Goal: Use online tool/utility: Utilize a website feature to perform a specific function

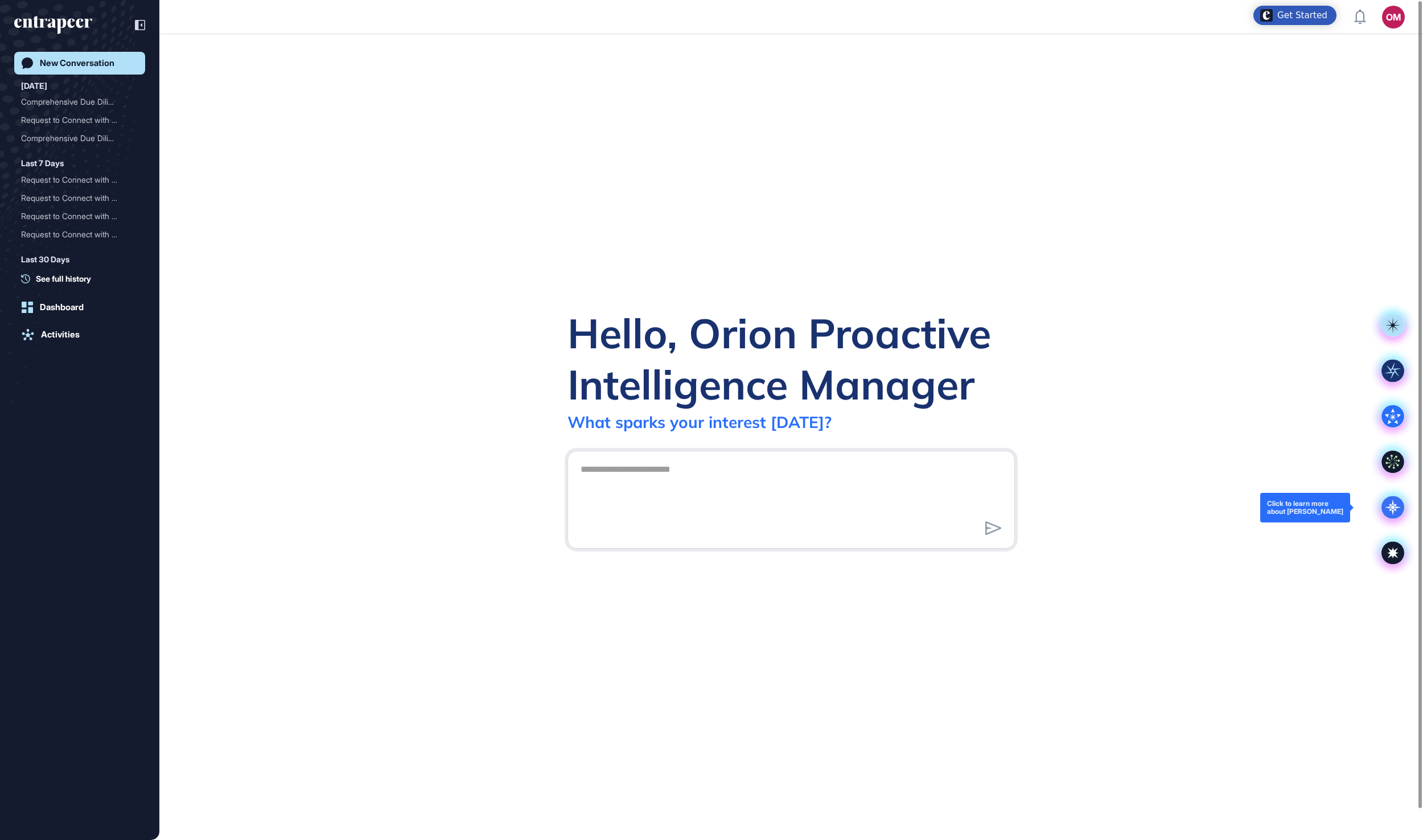
click at [1393, 507] on icon at bounding box center [1393, 507] width 4 height 4
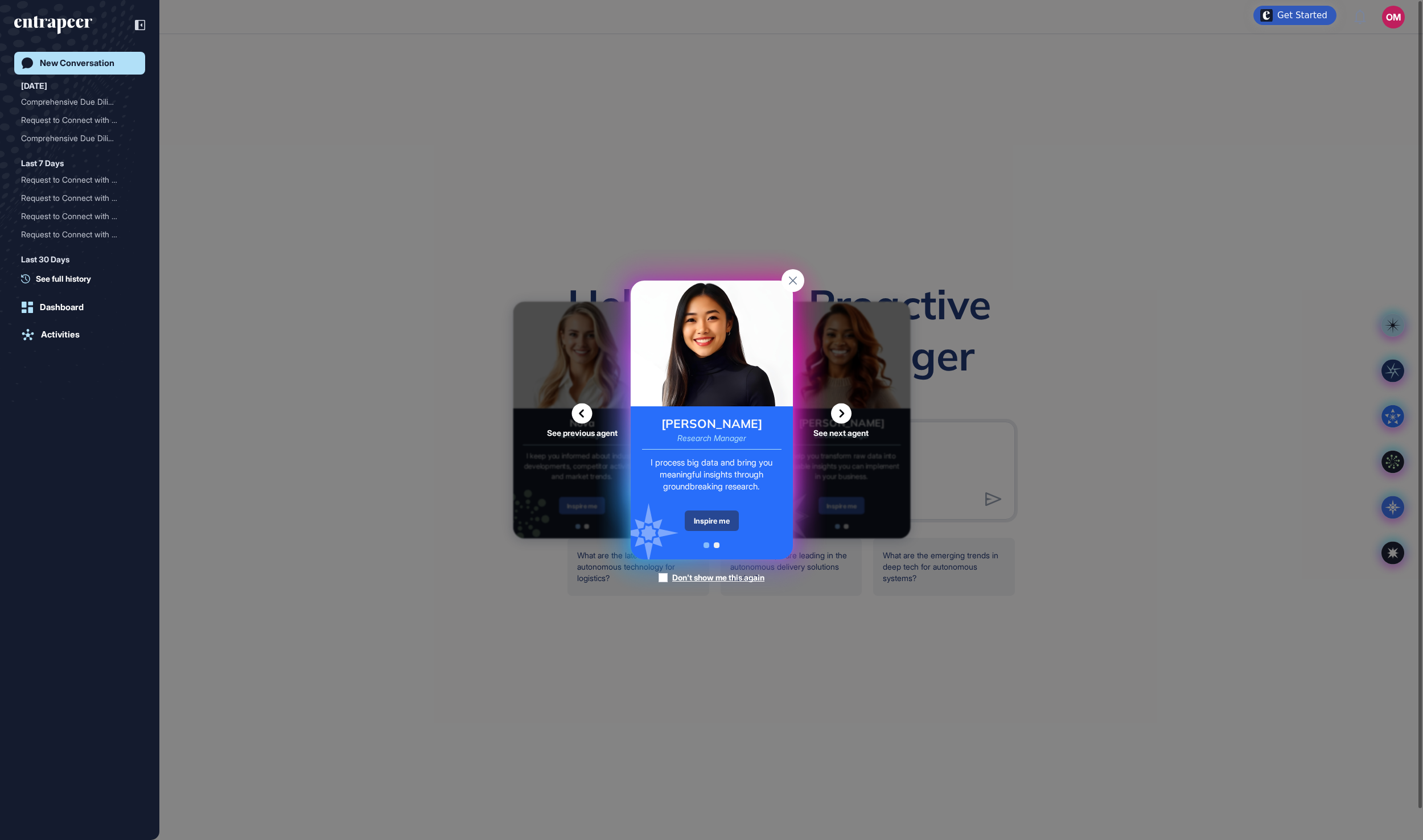
click at [707, 521] on div "Inspire me" at bounding box center [712, 521] width 54 height 21
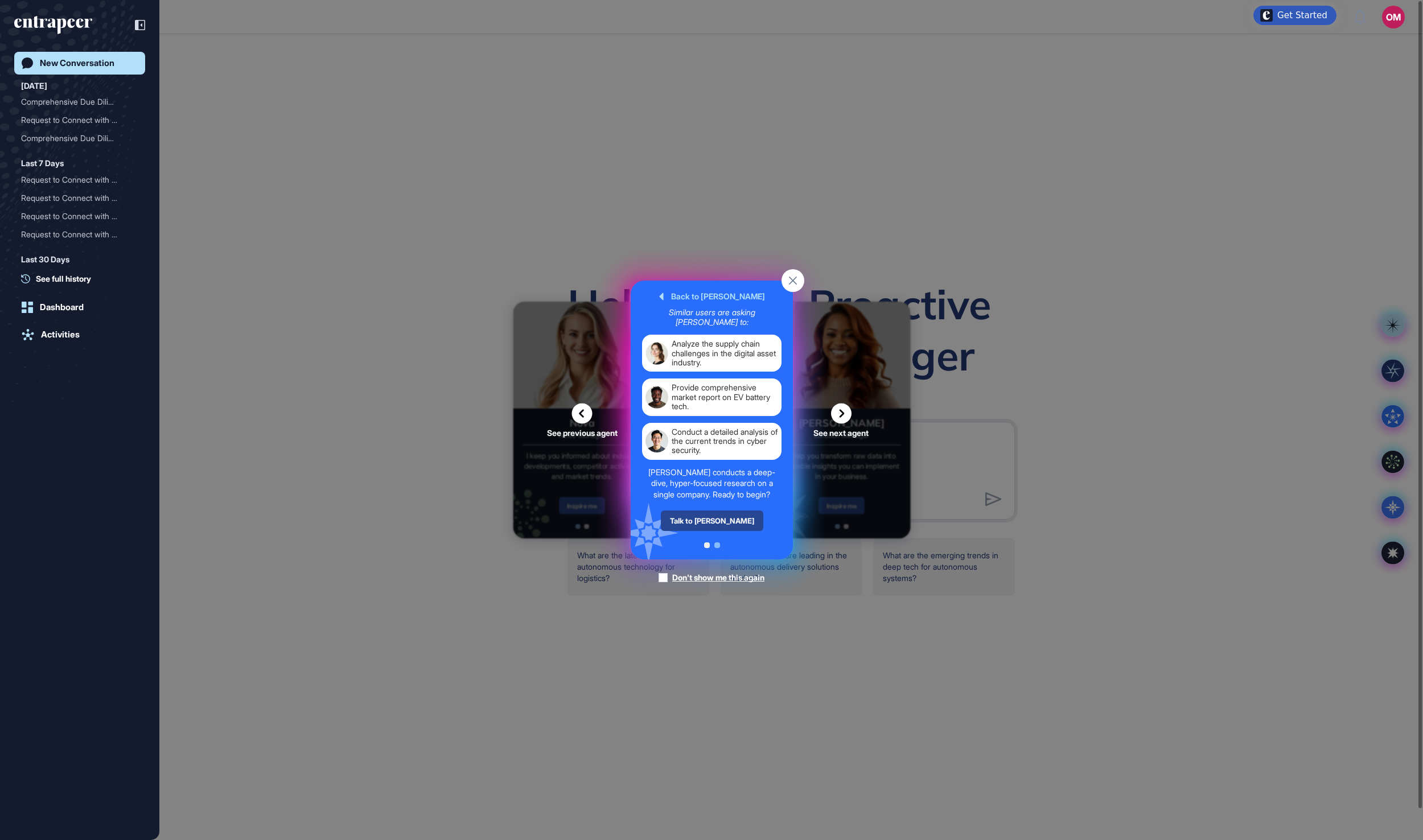
click at [722, 531] on div "Talk to [PERSON_NAME]" at bounding box center [711, 521] width 103 height 21
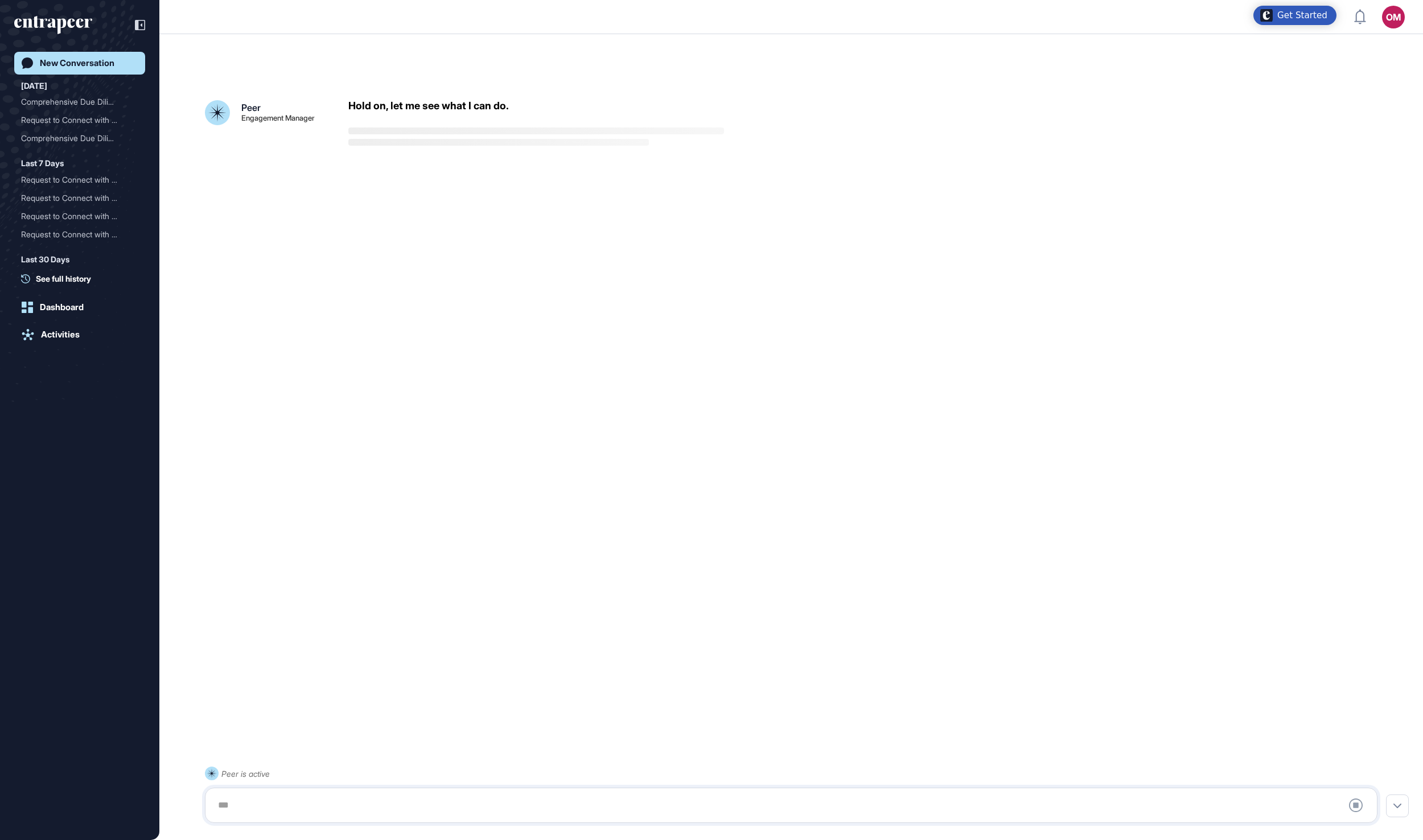
scroll to position [32, 0]
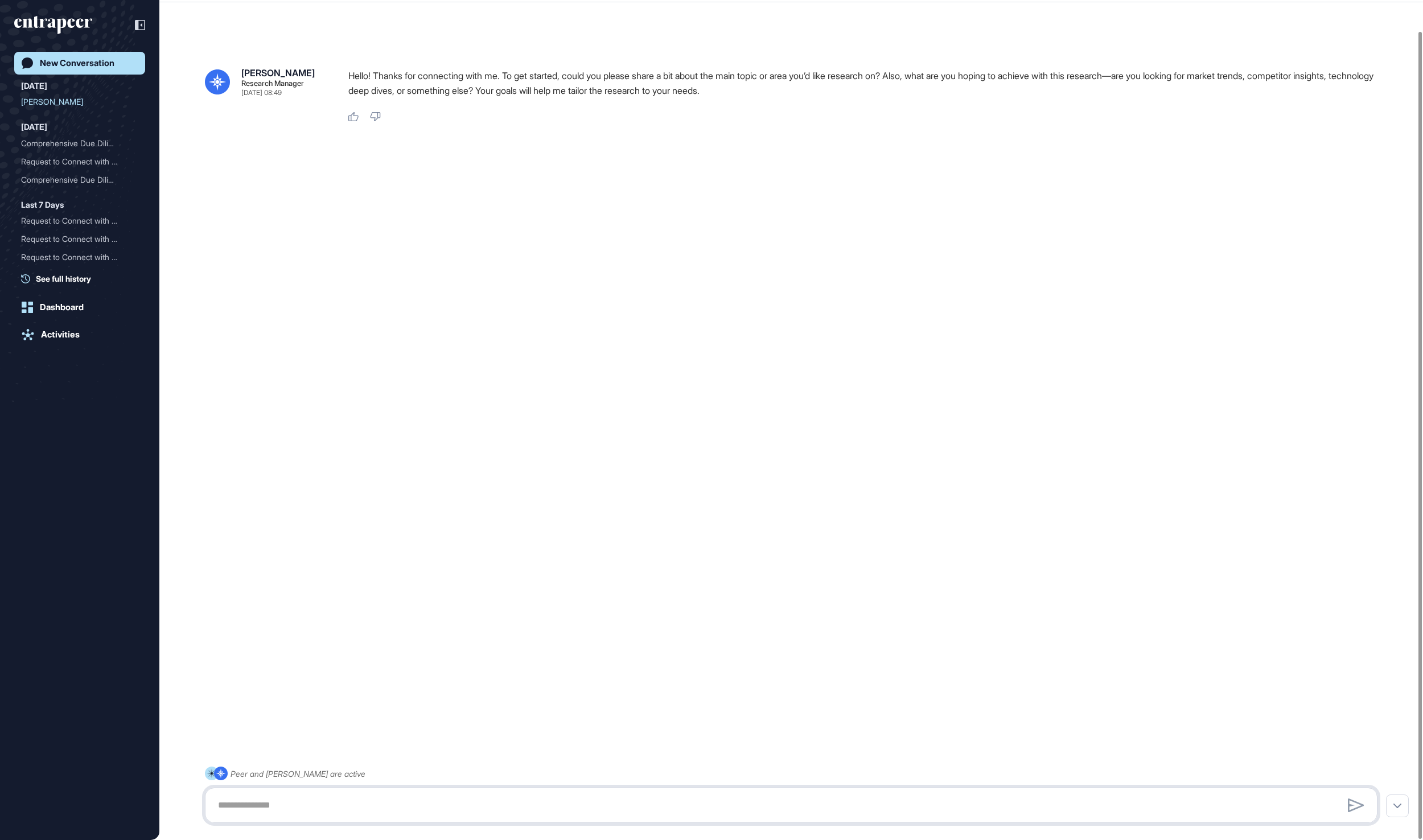
click at [295, 803] on textarea at bounding box center [791, 806] width 1160 height 23
paste textarea "**********"
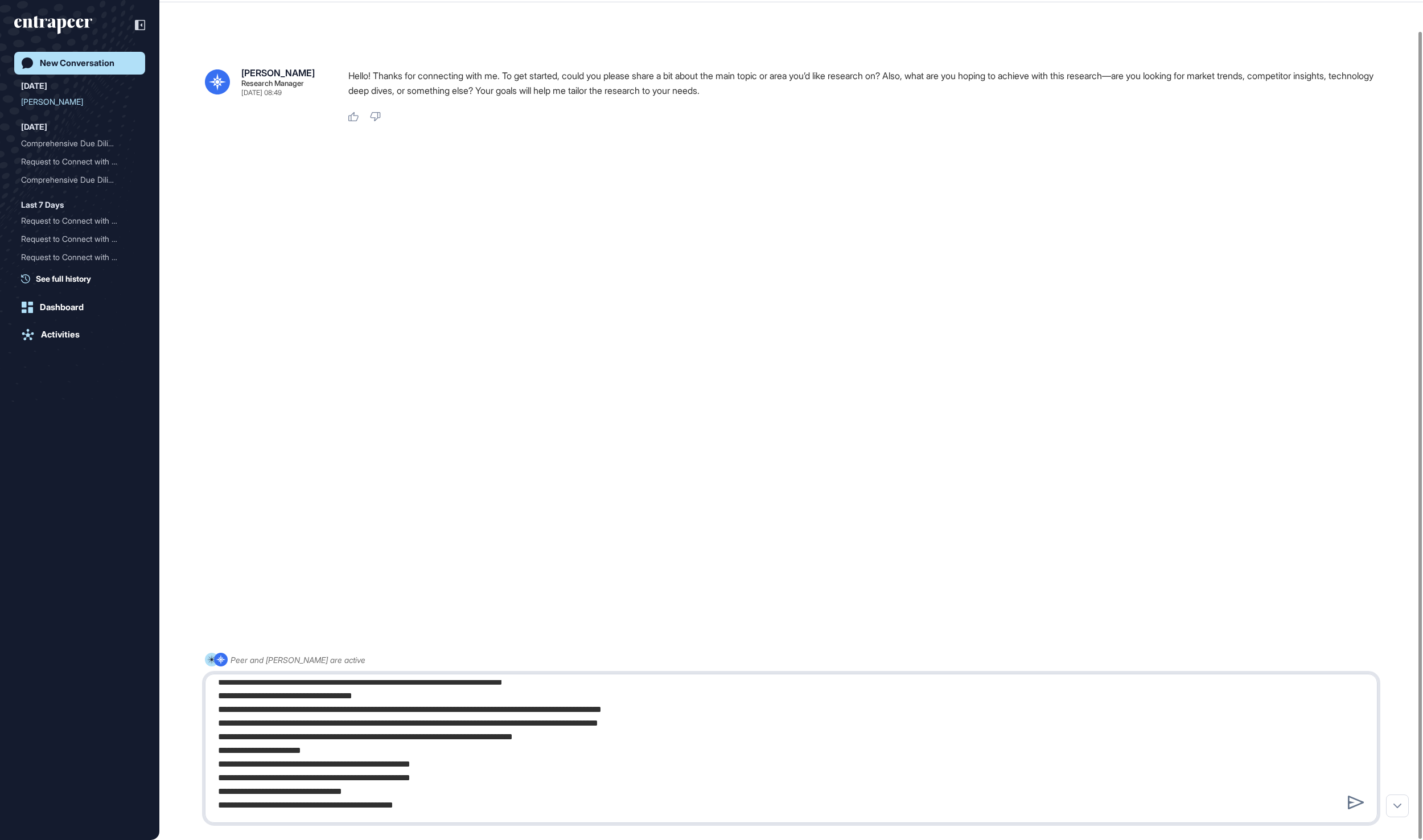
type textarea "**********"
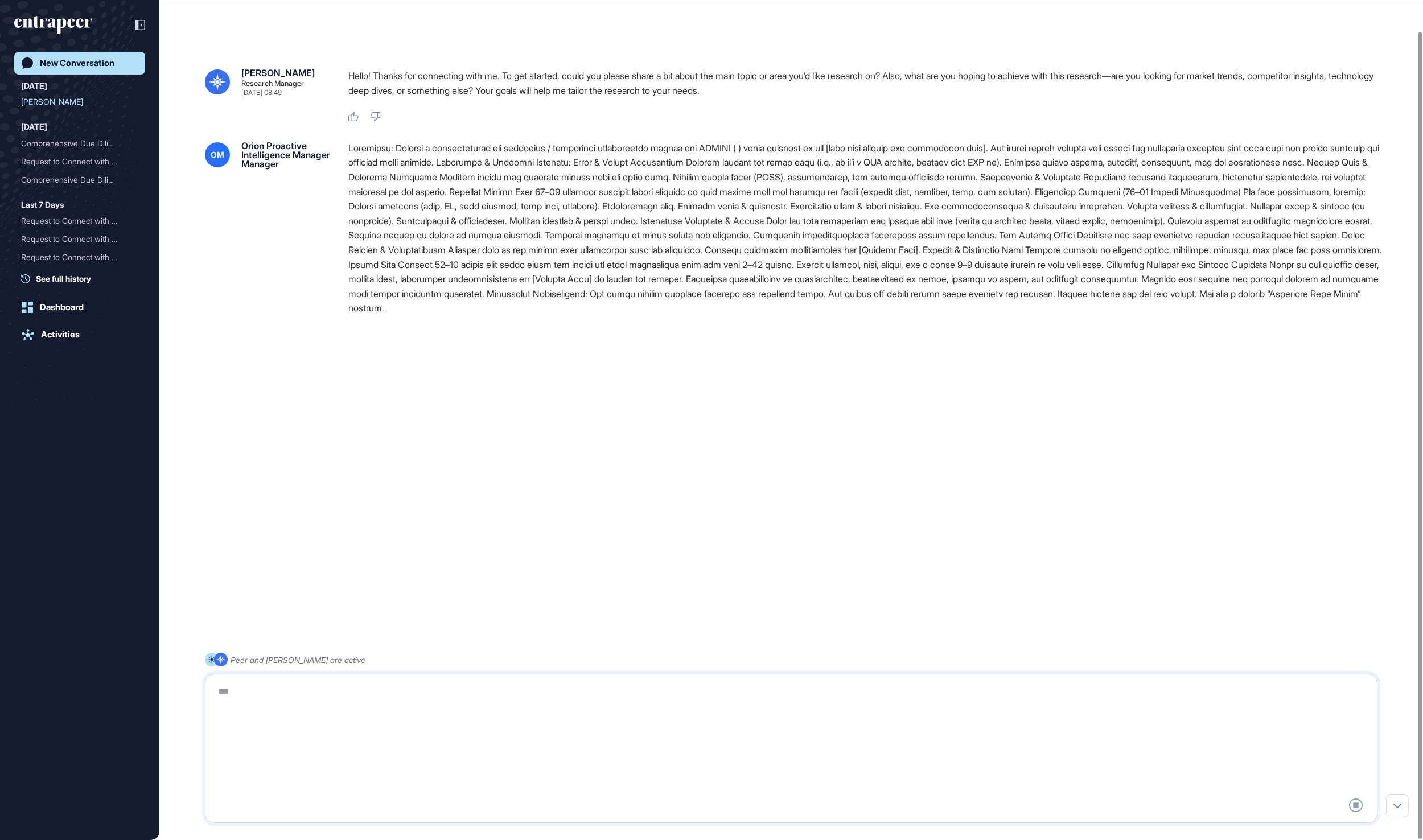
scroll to position [0, 0]
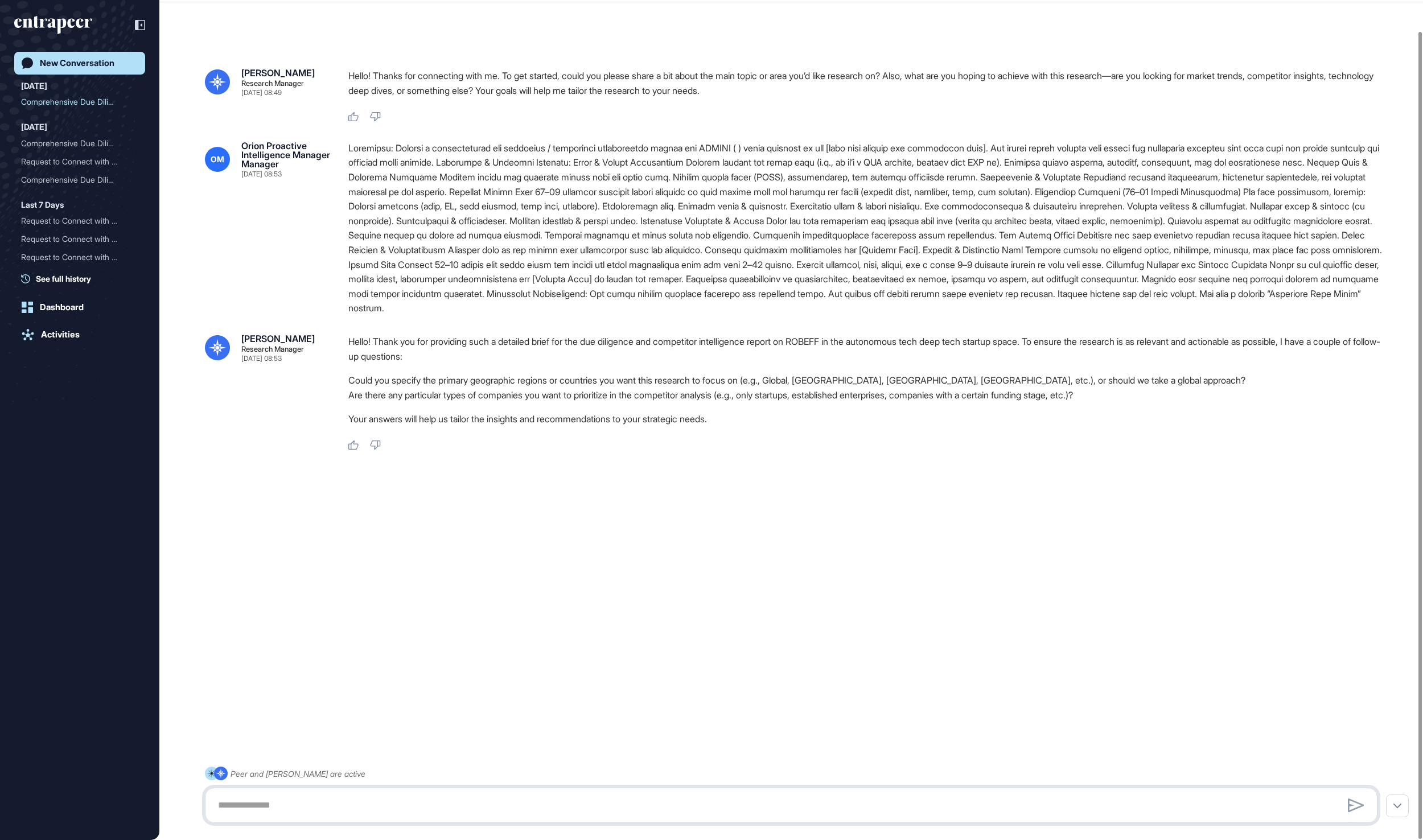
click at [377, 810] on textarea at bounding box center [791, 806] width 1159 height 23
paste textarea "**********"
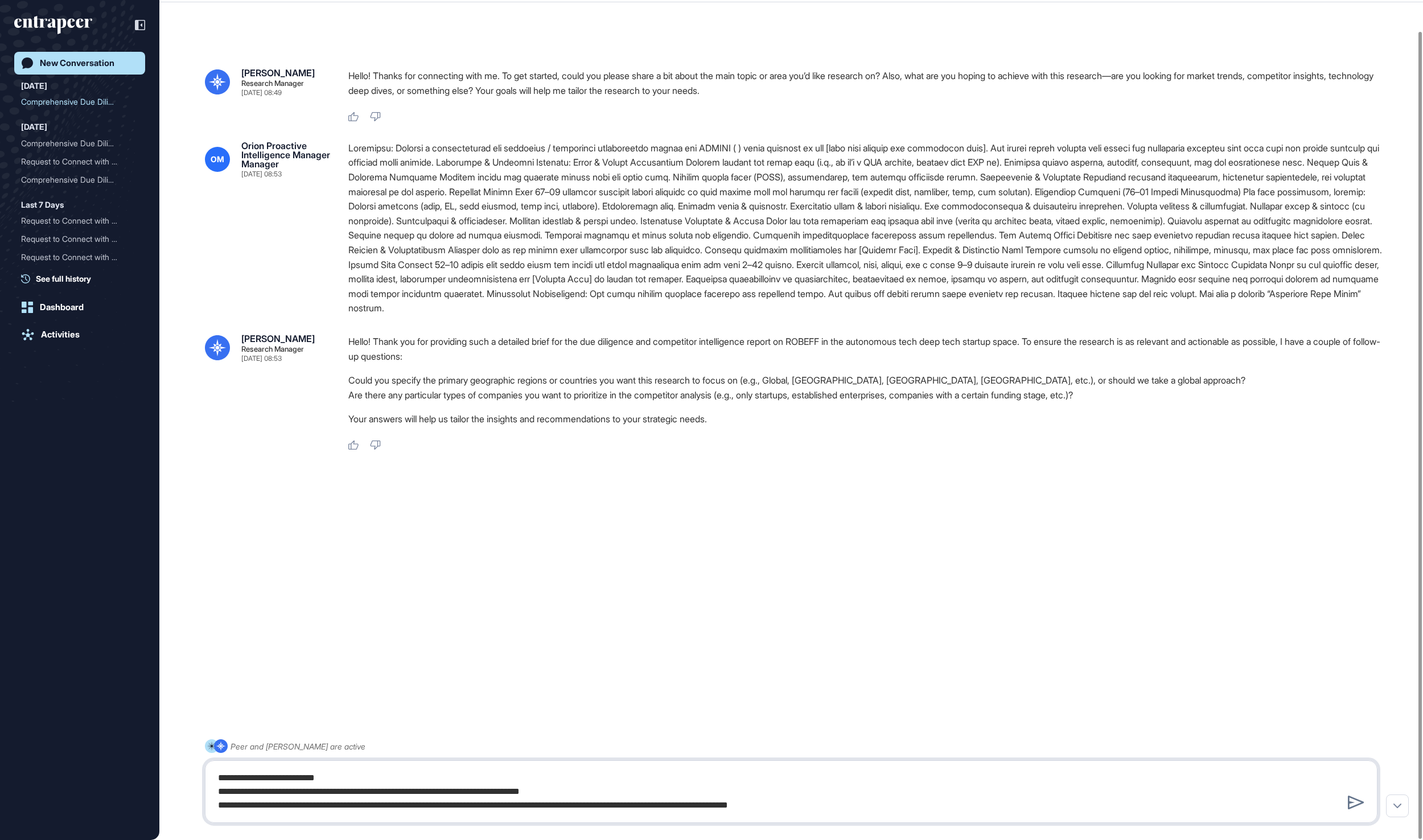
type textarea "**********"
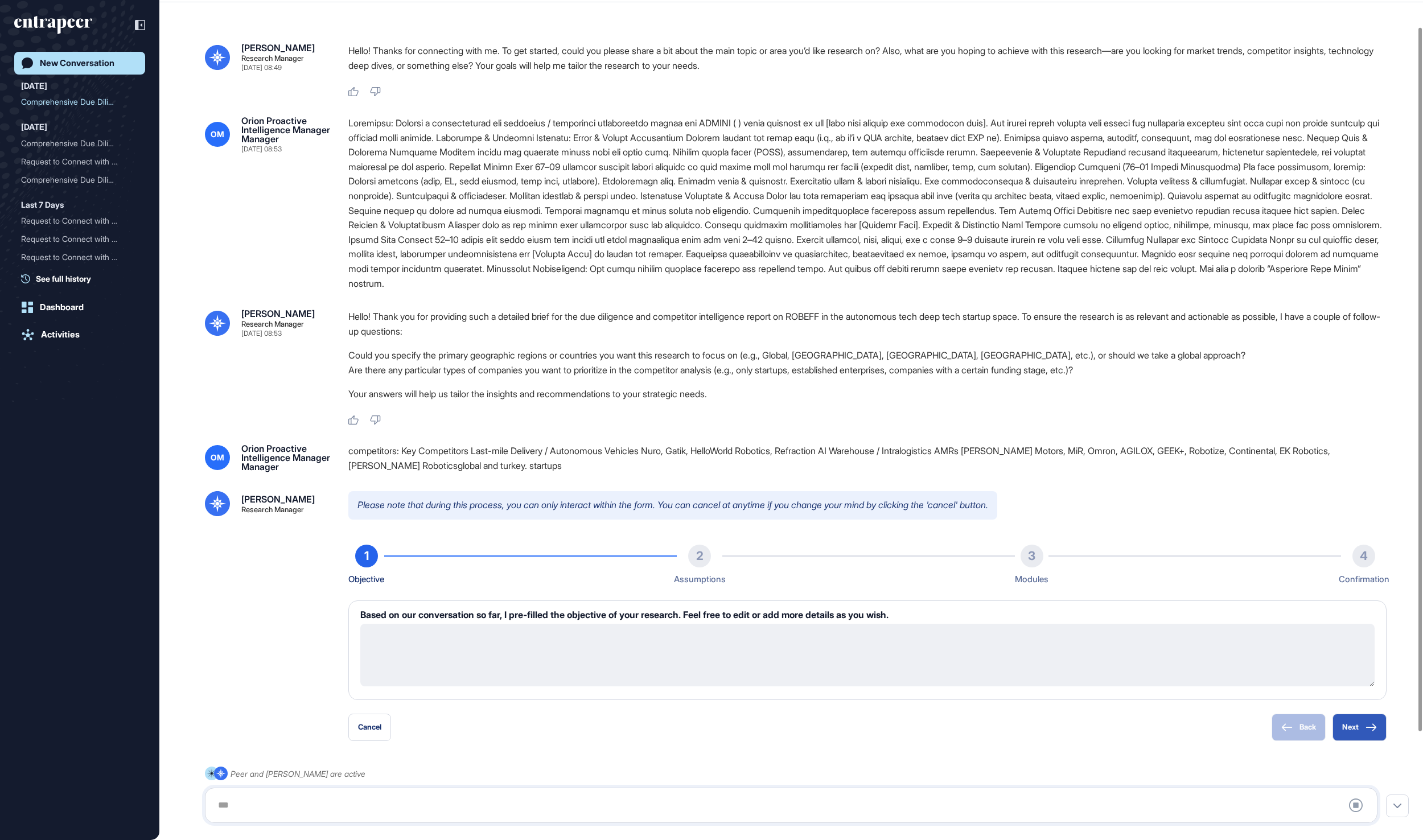
type textarea "**********"
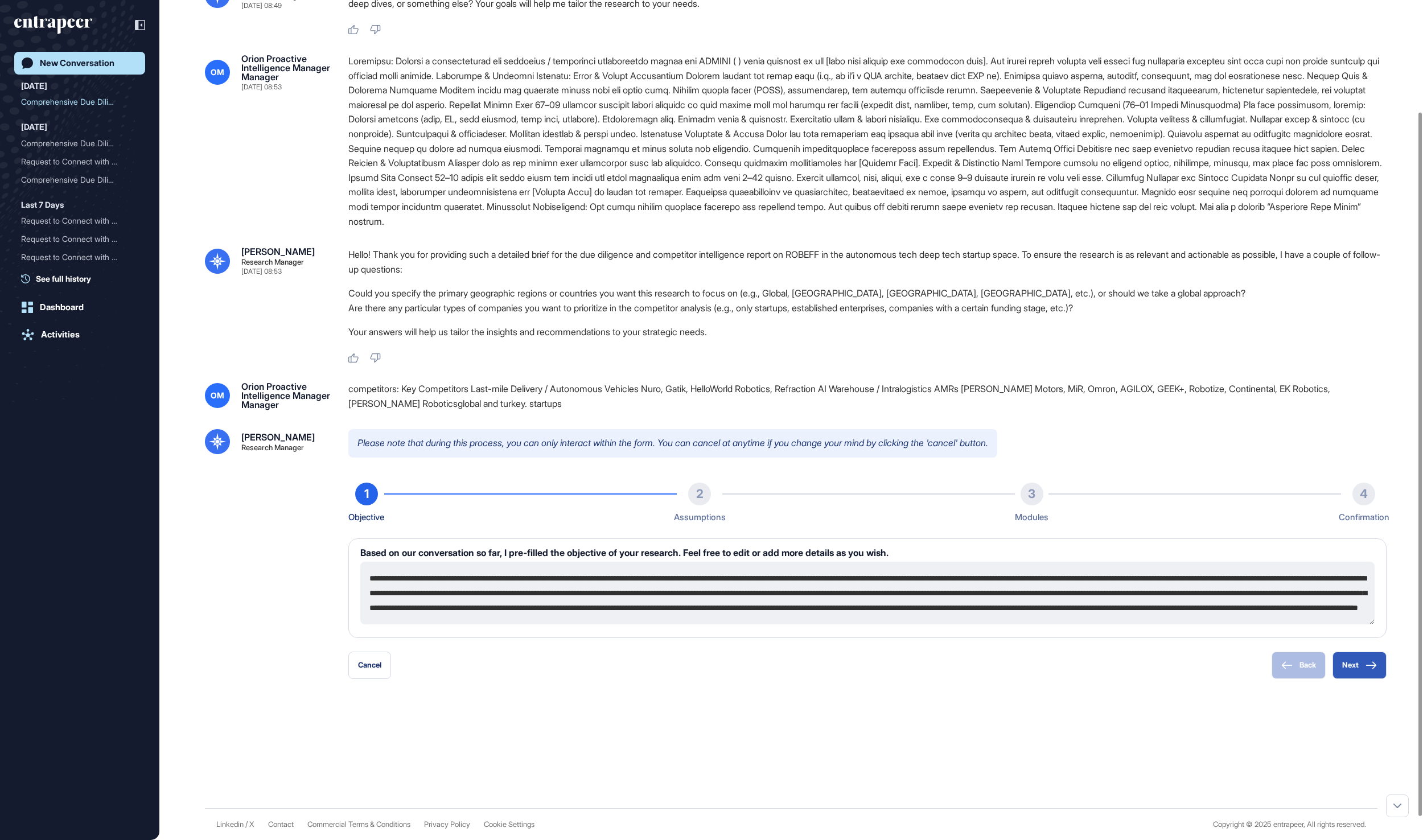
scroll to position [161, 0]
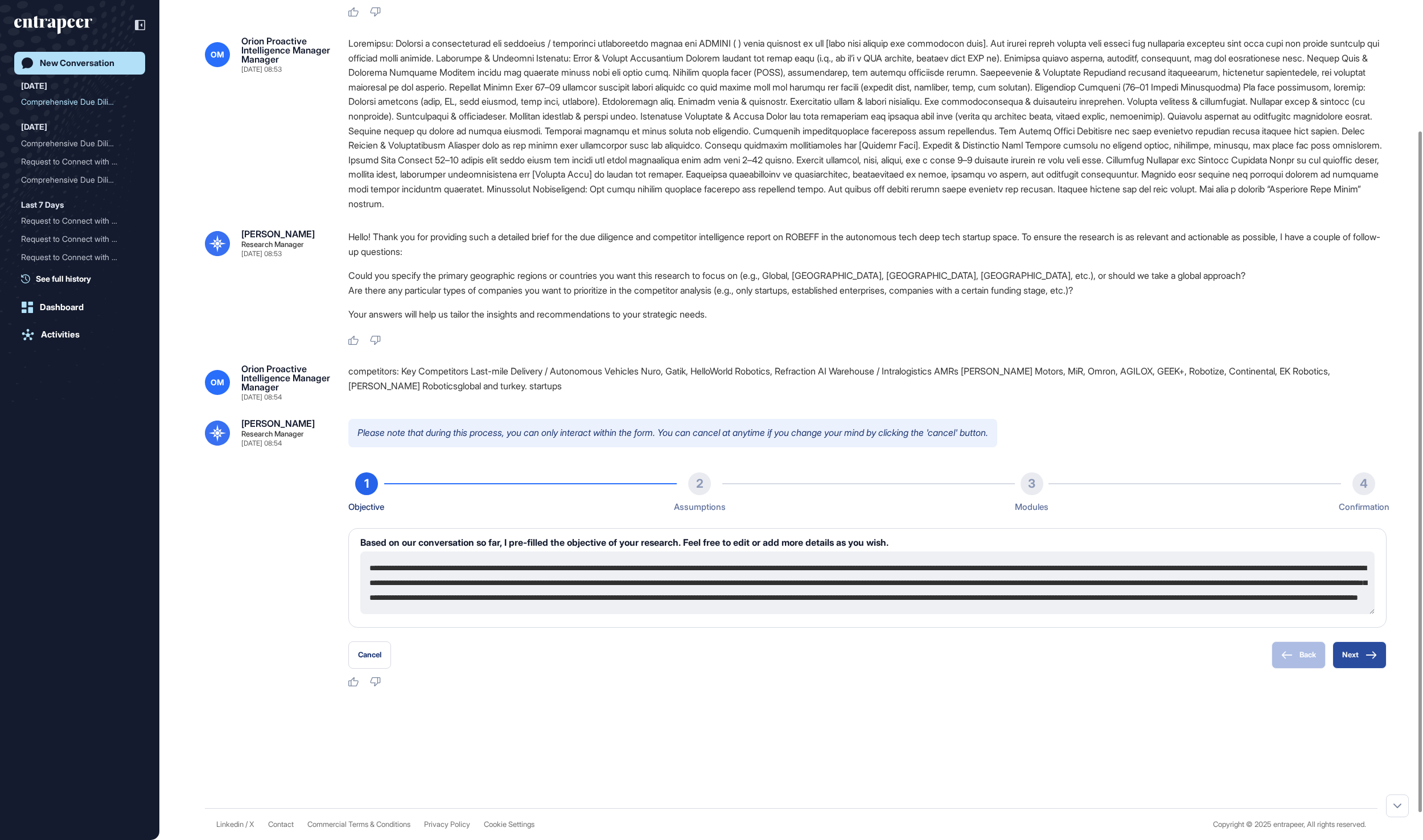
click at [1352, 669] on button "Next" at bounding box center [1360, 654] width 54 height 27
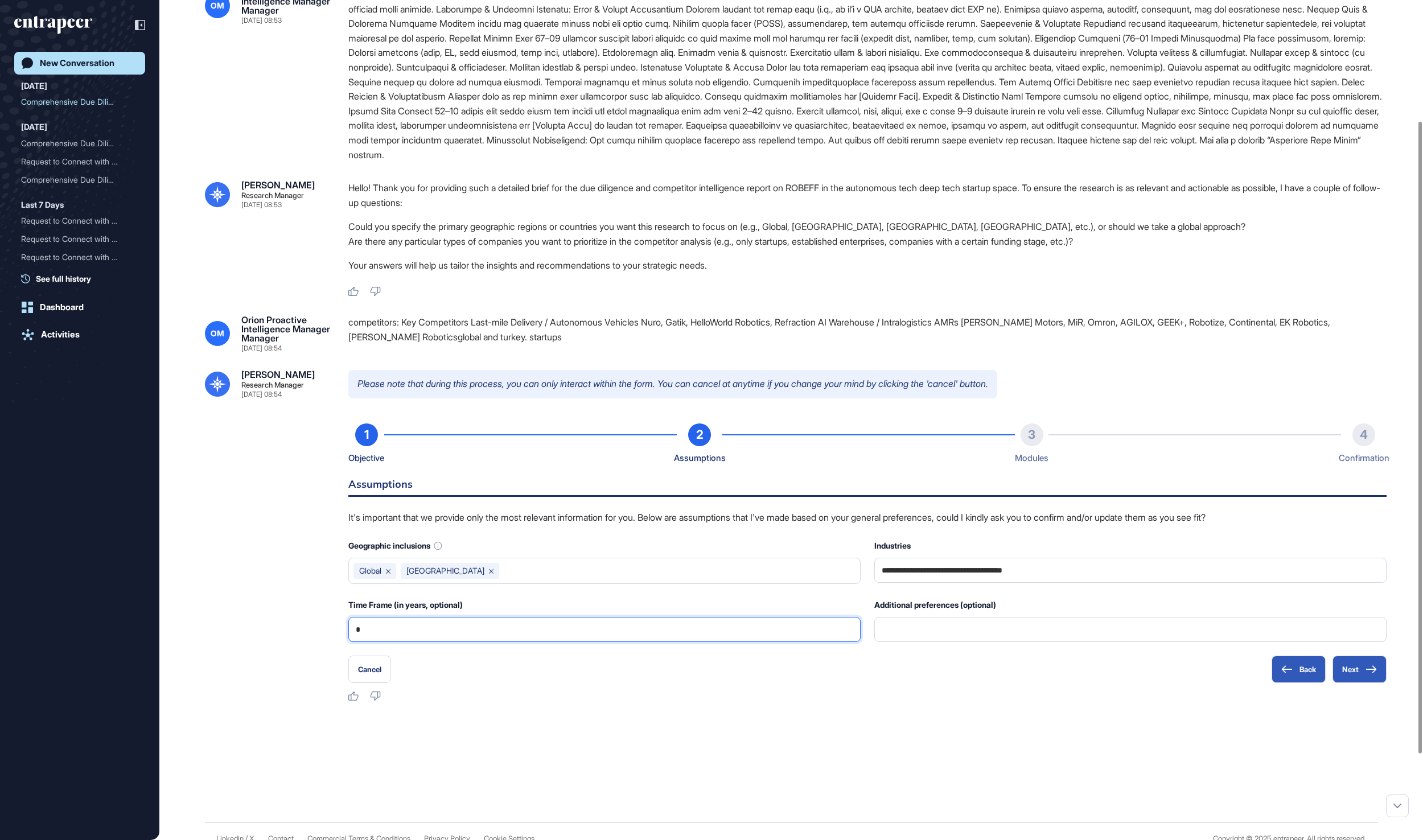
click at [695, 641] on input "*" at bounding box center [604, 629] width 498 height 24
type input "*"
click at [1354, 683] on button "Next" at bounding box center [1360, 669] width 54 height 27
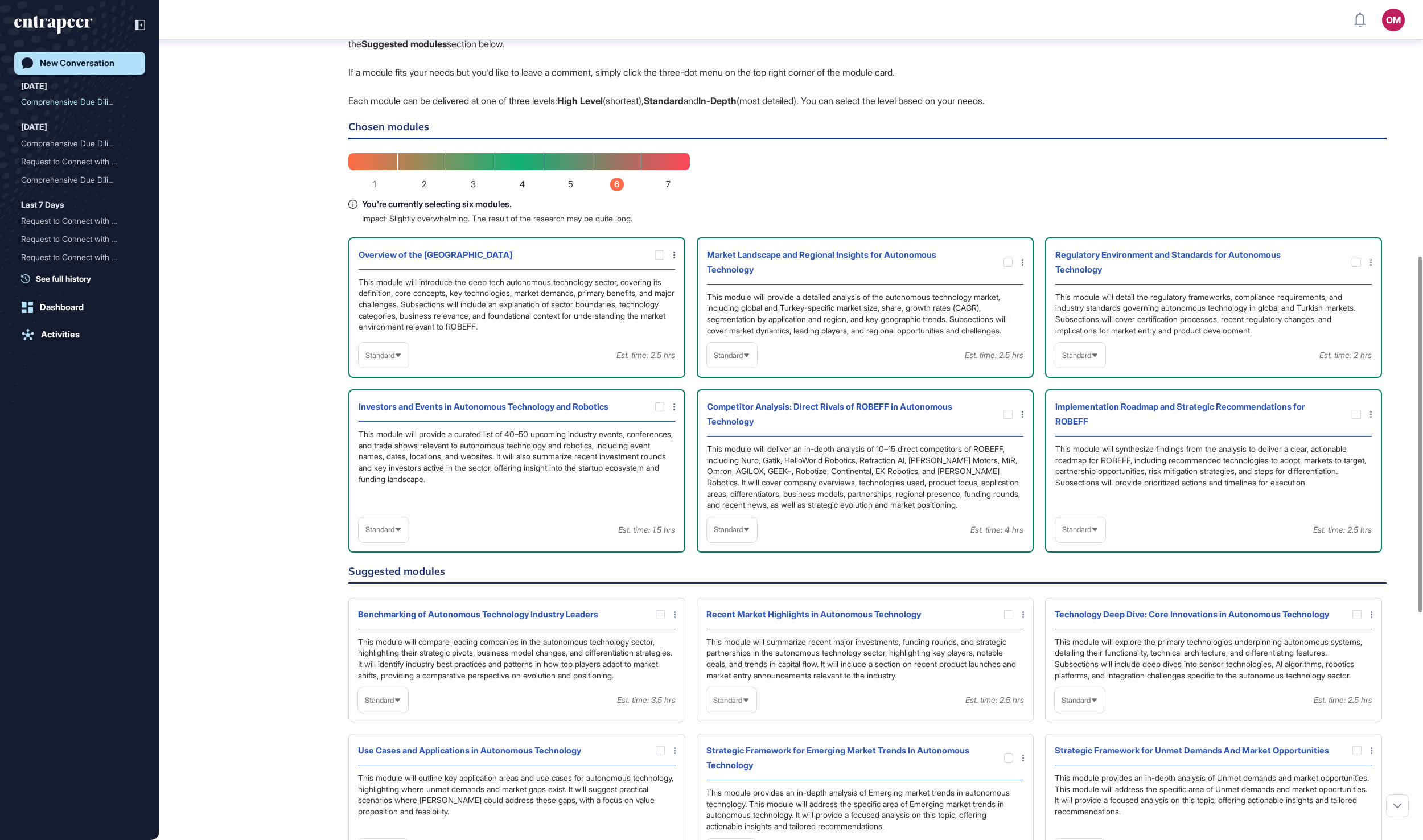
scroll to position [709, 0]
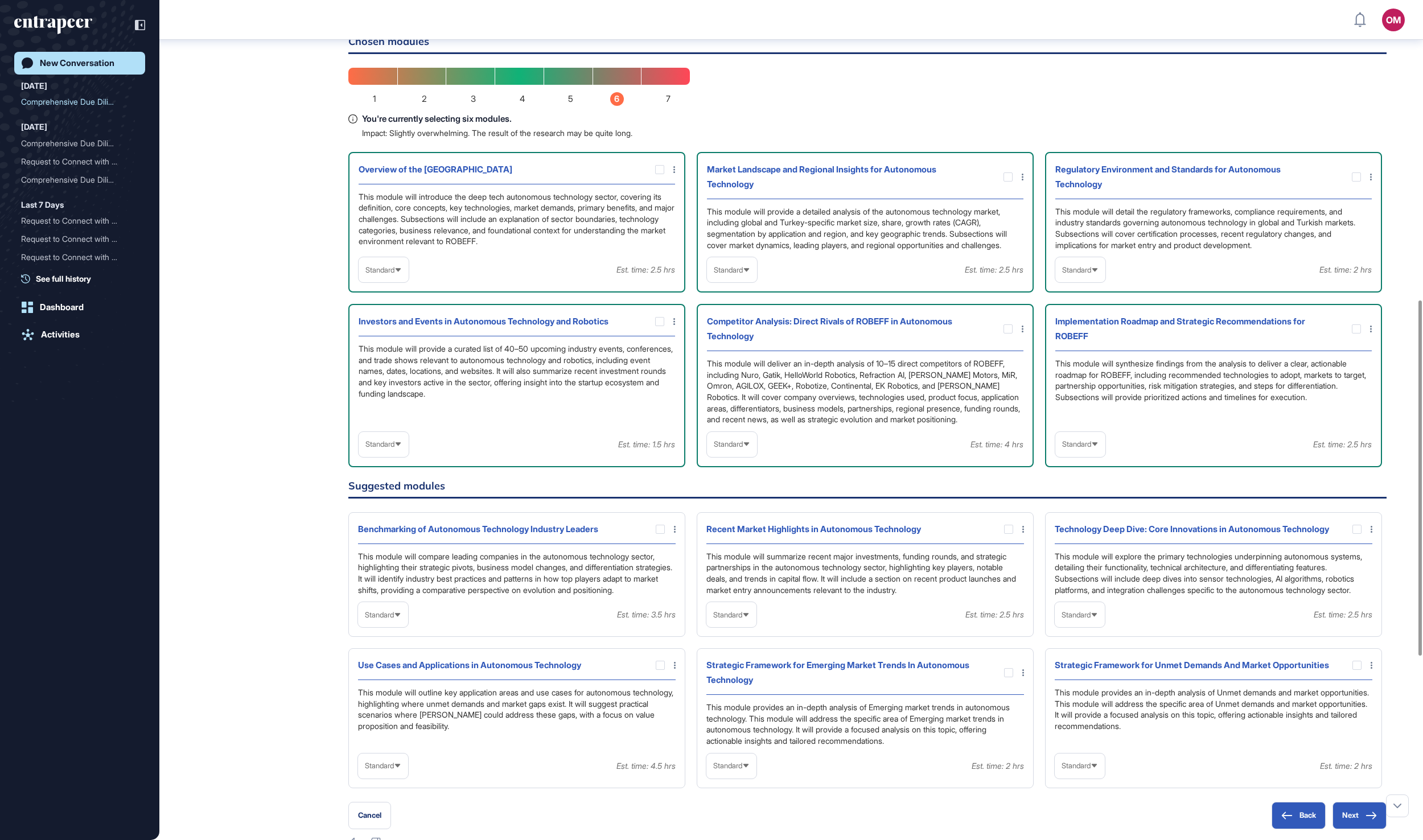
click at [1066, 274] on span "Standard" at bounding box center [1076, 270] width 29 height 8
click at [1095, 354] on li "In-depth" at bounding box center [1081, 343] width 44 height 23
click at [743, 448] on span "Standard" at bounding box center [728, 444] width 29 height 8
click at [745, 529] on li "In-depth" at bounding box center [732, 517] width 44 height 23
click at [382, 448] on span "Standard" at bounding box center [379, 444] width 29 height 8
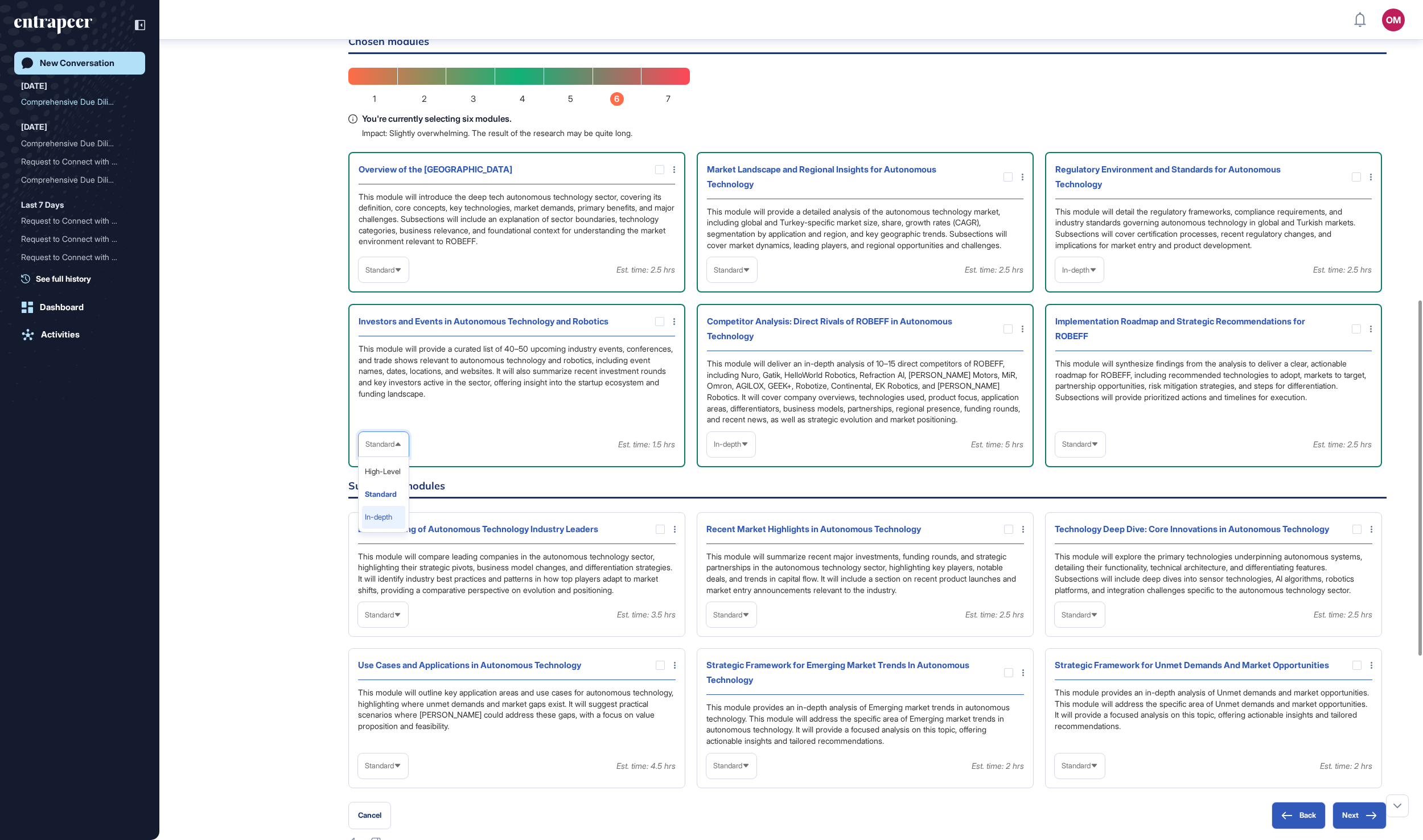
click at [398, 529] on li "In-depth" at bounding box center [383, 517] width 44 height 23
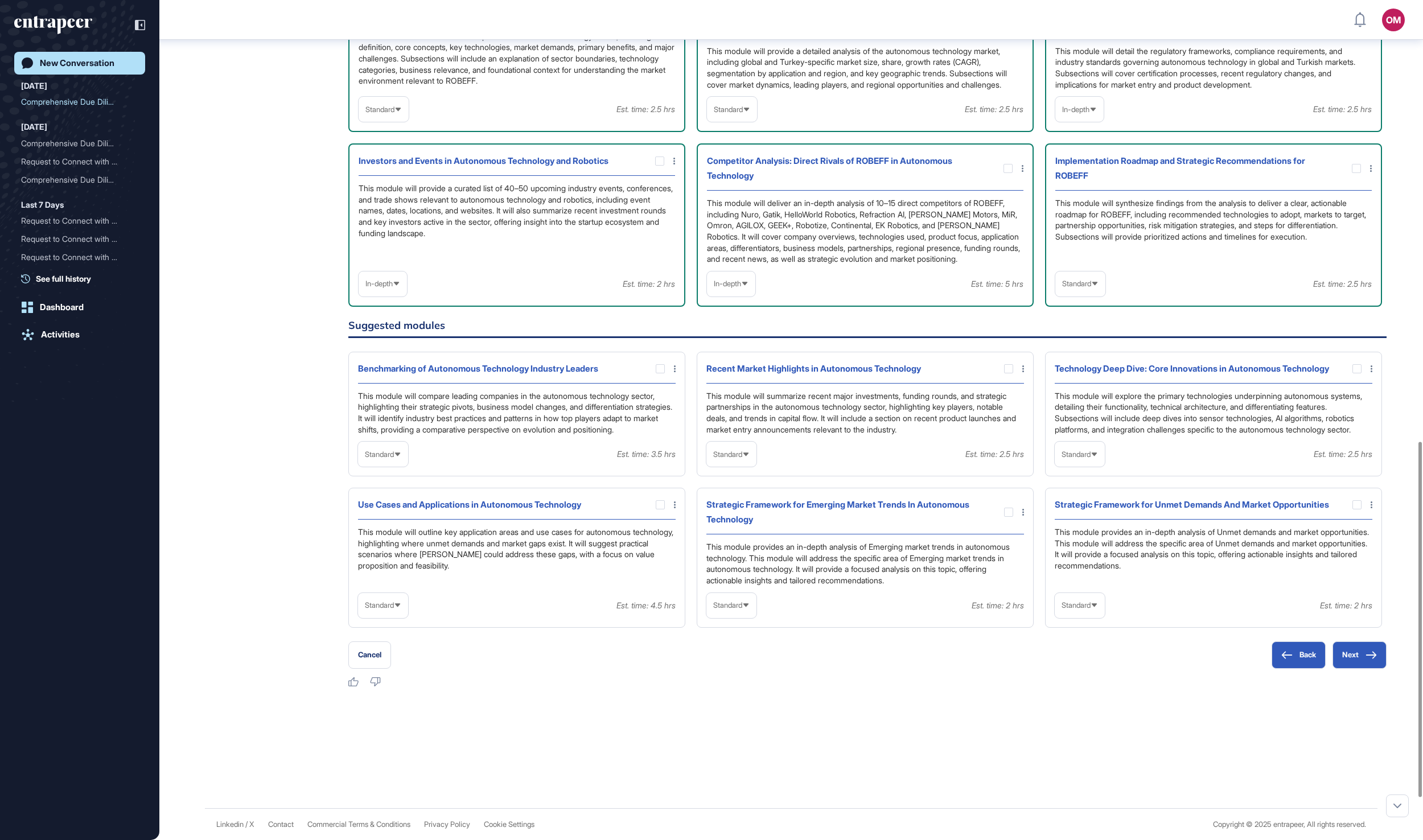
scroll to position [1053, 0]
click at [757, 466] on div "Standard" at bounding box center [731, 454] width 50 height 22
click at [751, 539] on li "In-depth" at bounding box center [732, 527] width 44 height 23
click at [394, 459] on span "Standard" at bounding box center [379, 454] width 29 height 8
click at [397, 539] on li "In-depth" at bounding box center [383, 527] width 44 height 23
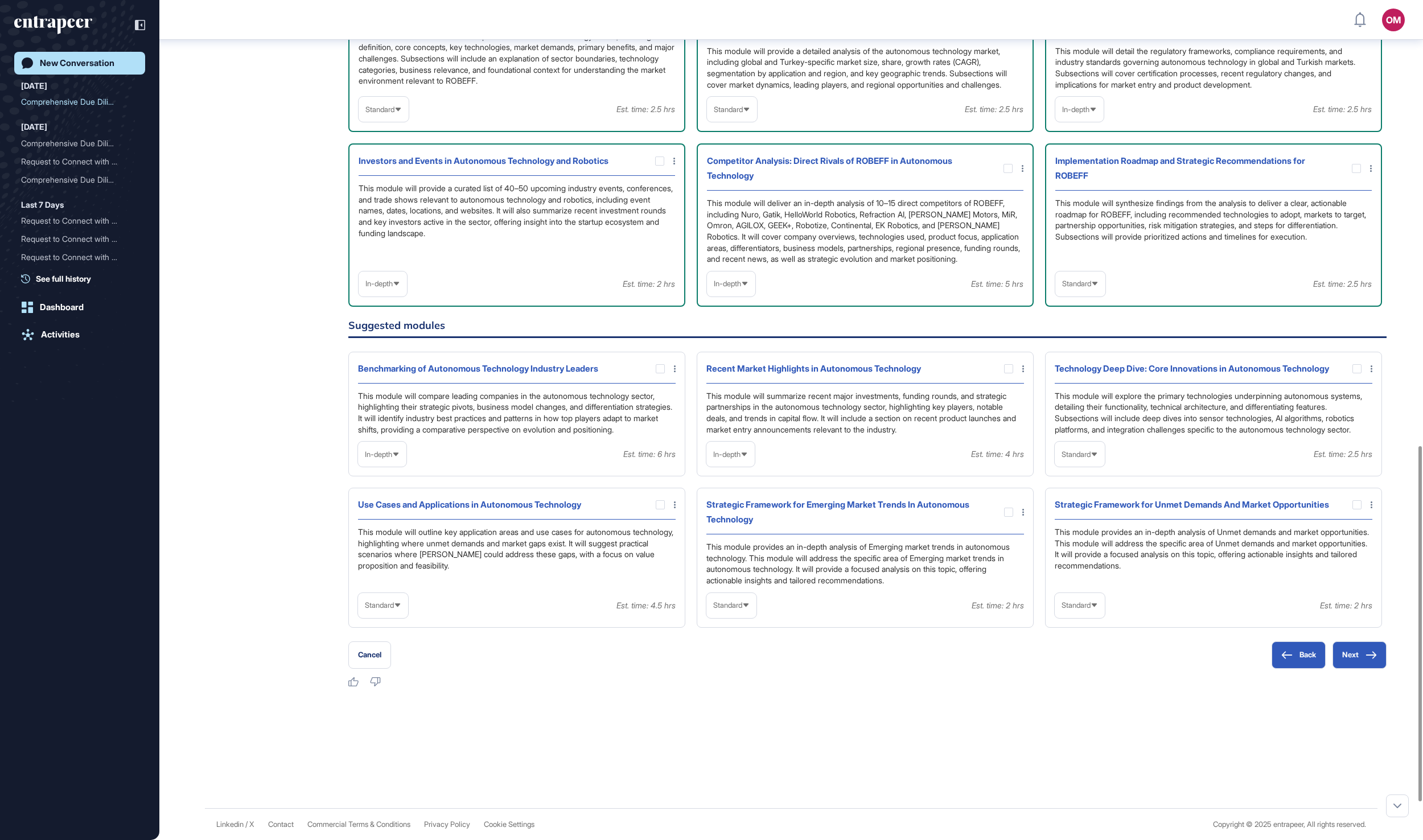
click at [378, 610] on span "Standard" at bounding box center [379, 605] width 29 height 8
click at [383, 690] on li "In-depth" at bounding box center [383, 679] width 44 height 23
click at [1080, 610] on span "Standard" at bounding box center [1076, 605] width 29 height 8
click at [1086, 690] on li "In-depth" at bounding box center [1080, 679] width 44 height 23
click at [1045, 627] on div "Strategic Framework for Emerging Market Trends In Autonomous Technology This mo…" at bounding box center [1214, 558] width 337 height 140
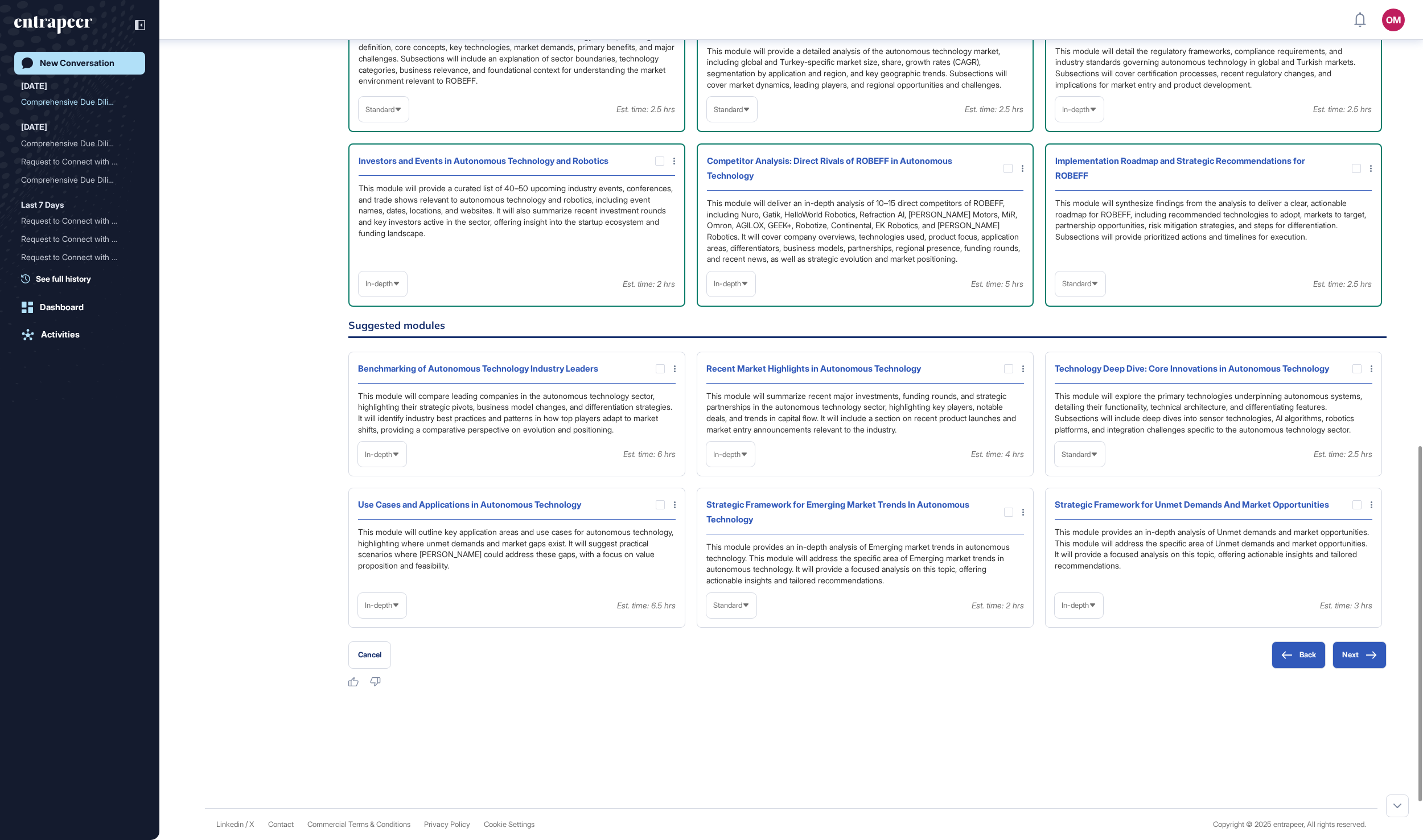
click at [742, 610] on span "Standard" at bounding box center [728, 605] width 29 height 8
click at [751, 690] on li "In-depth" at bounding box center [732, 679] width 44 height 23
click at [1091, 459] on span "Standard" at bounding box center [1076, 454] width 29 height 8
click at [1090, 539] on li "In-depth" at bounding box center [1080, 527] width 44 height 23
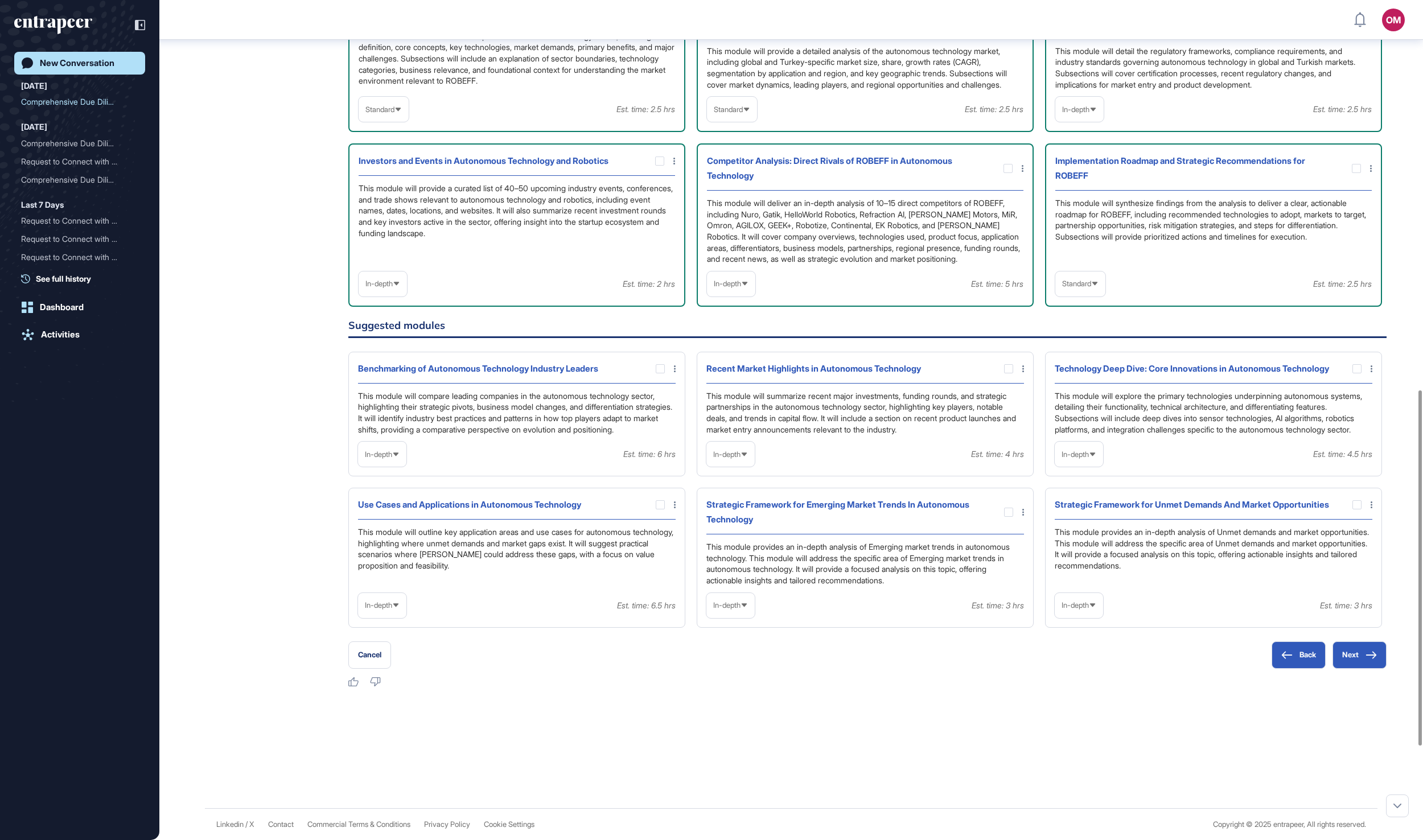
click at [1091, 288] on span "Standard" at bounding box center [1076, 283] width 29 height 8
click at [1102, 369] on li "In-depth" at bounding box center [1081, 357] width 44 height 23
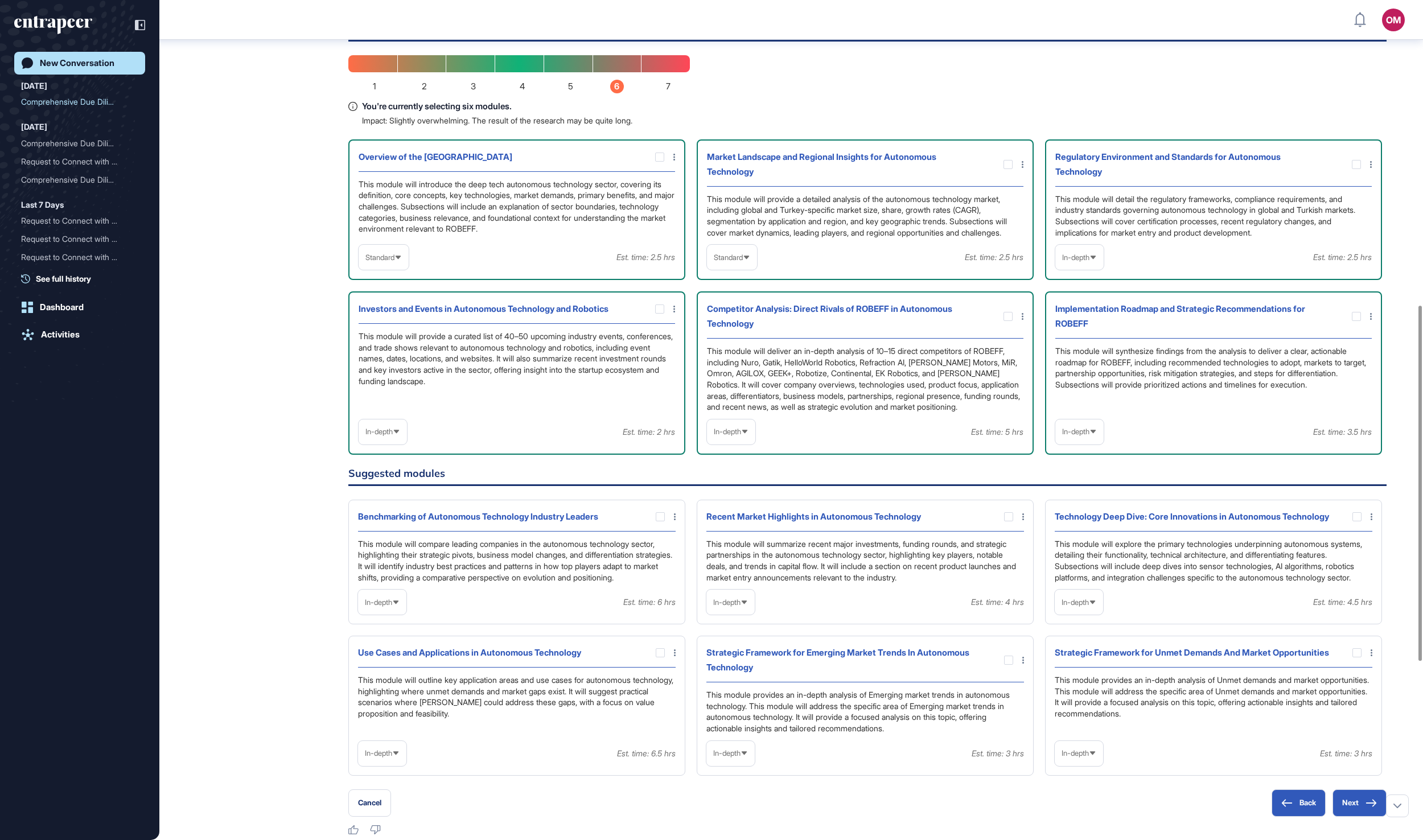
scroll to position [722, 0]
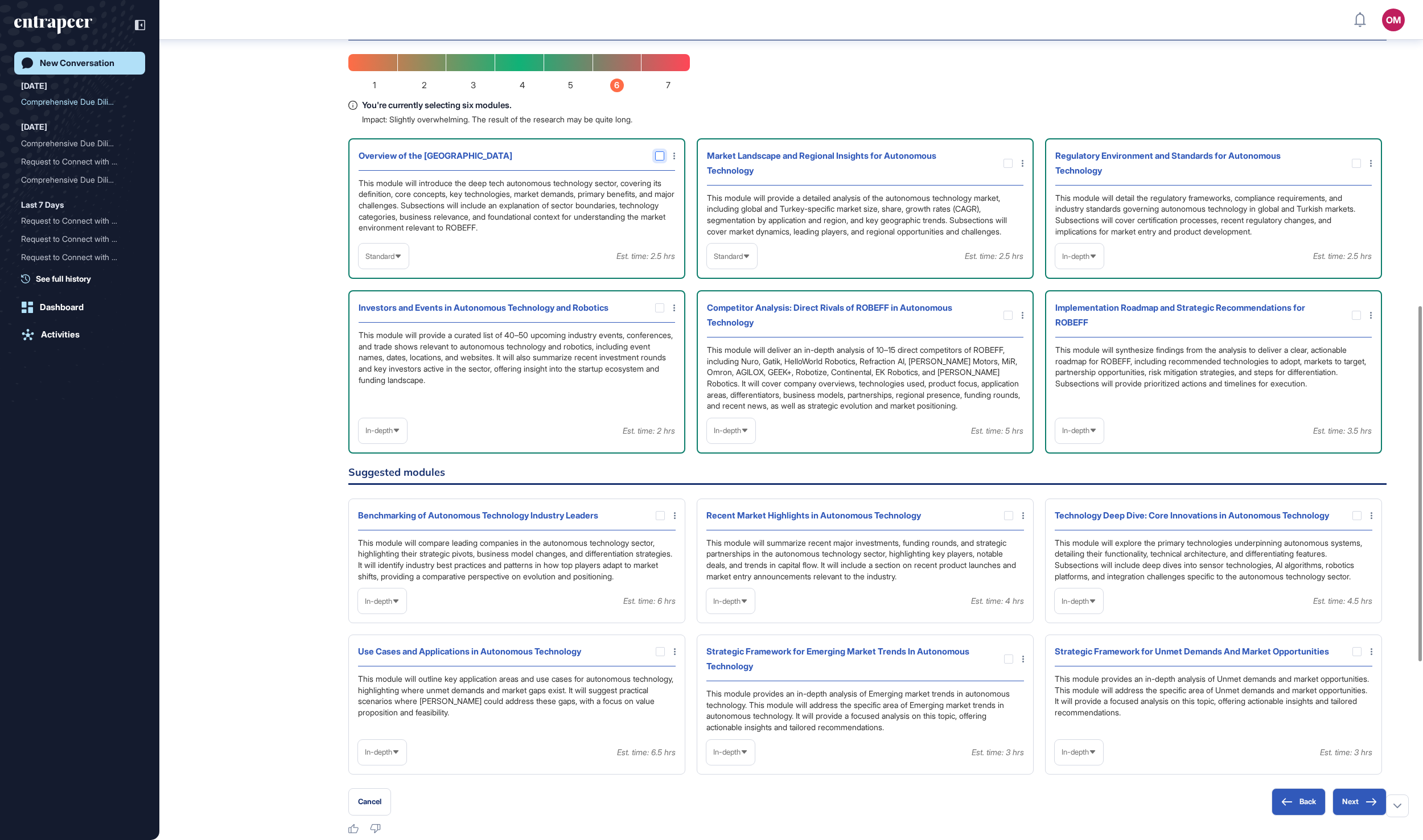
click at [0, 0] on icon at bounding box center [0, 0] width 0 height 0
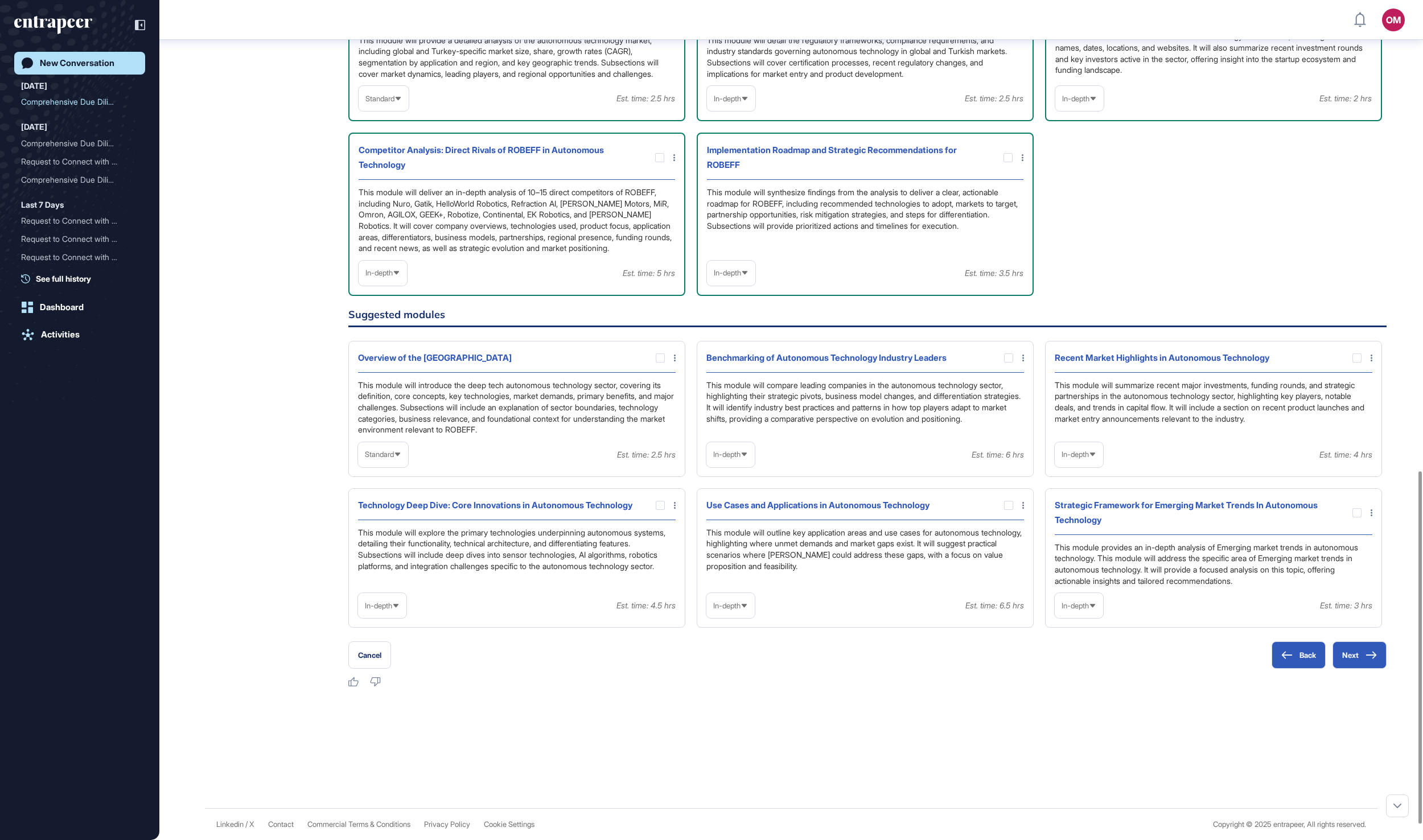
scroll to position [1122, 0]
click at [659, 509] on div at bounding box center [660, 505] width 9 height 9
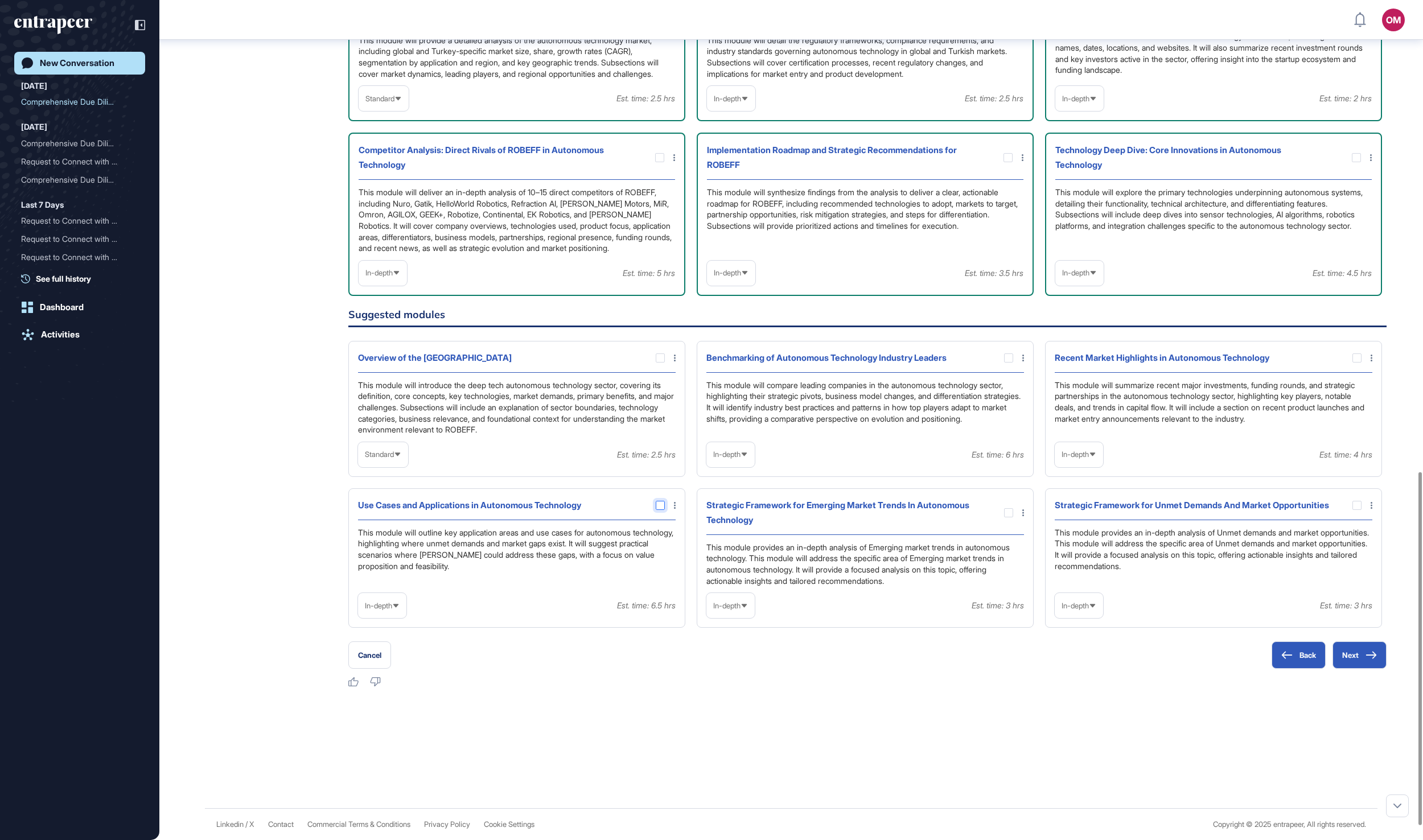
click at [660, 510] on div at bounding box center [660, 505] width 9 height 9
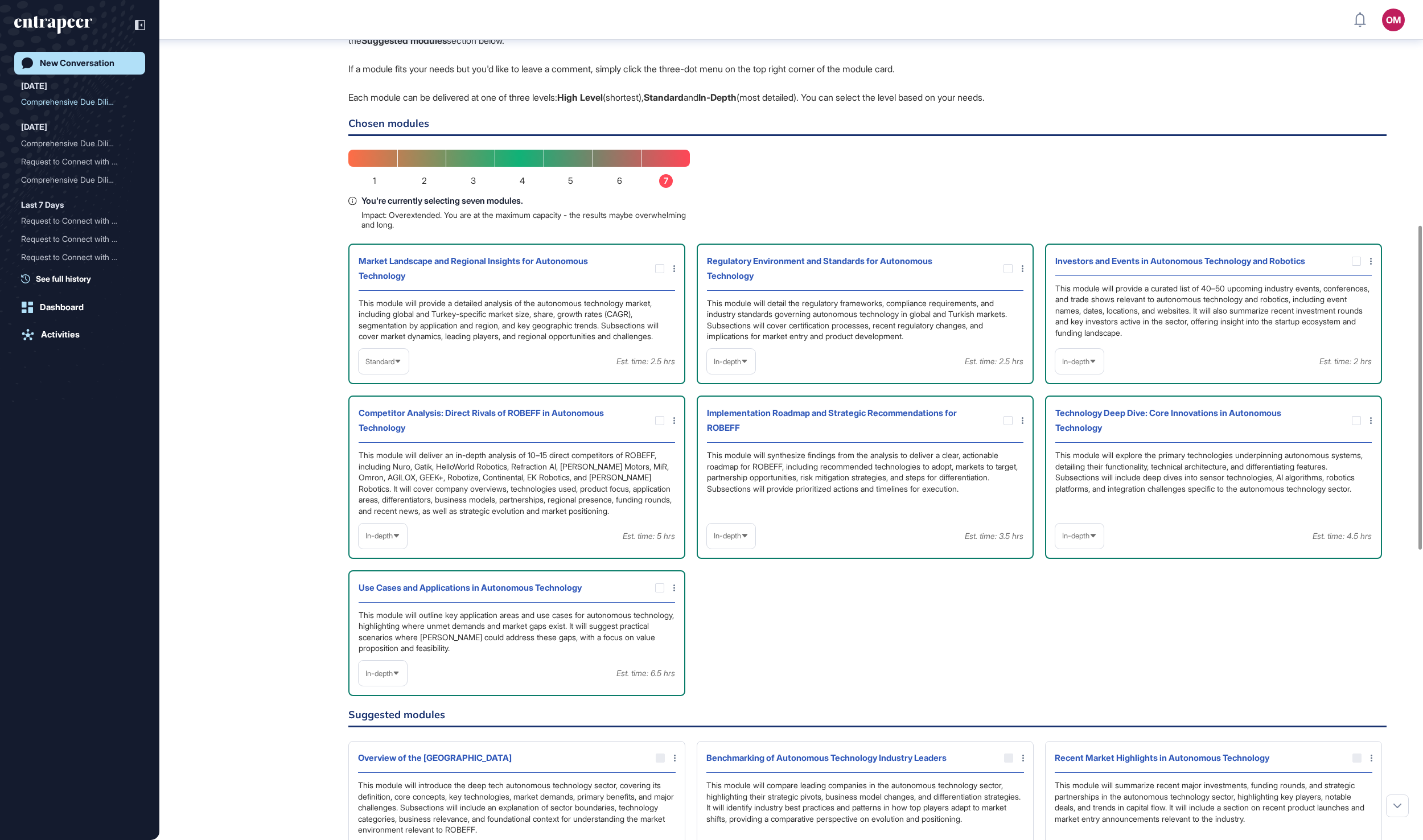
scroll to position [398, 0]
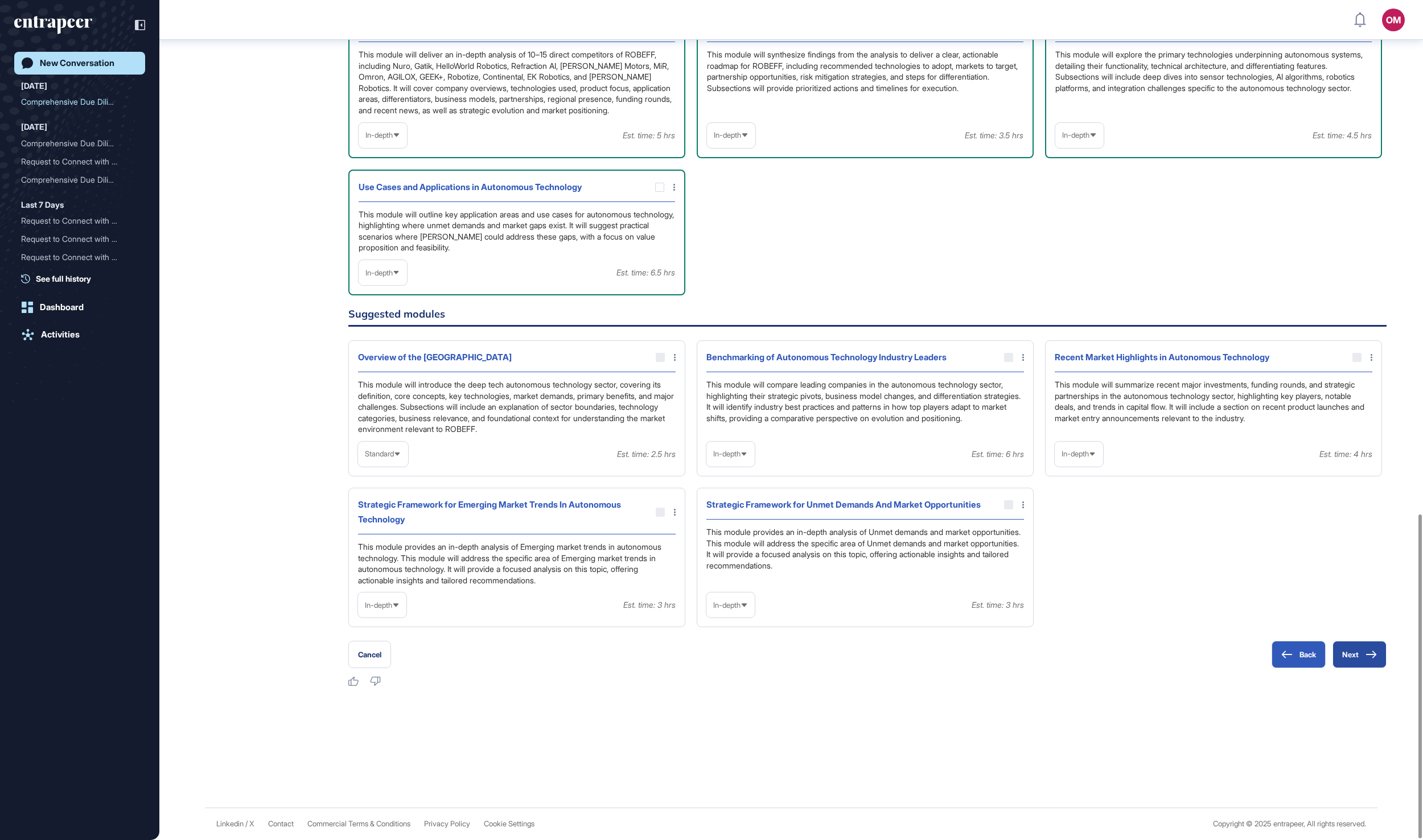
click at [1358, 663] on button "Next" at bounding box center [1360, 654] width 54 height 27
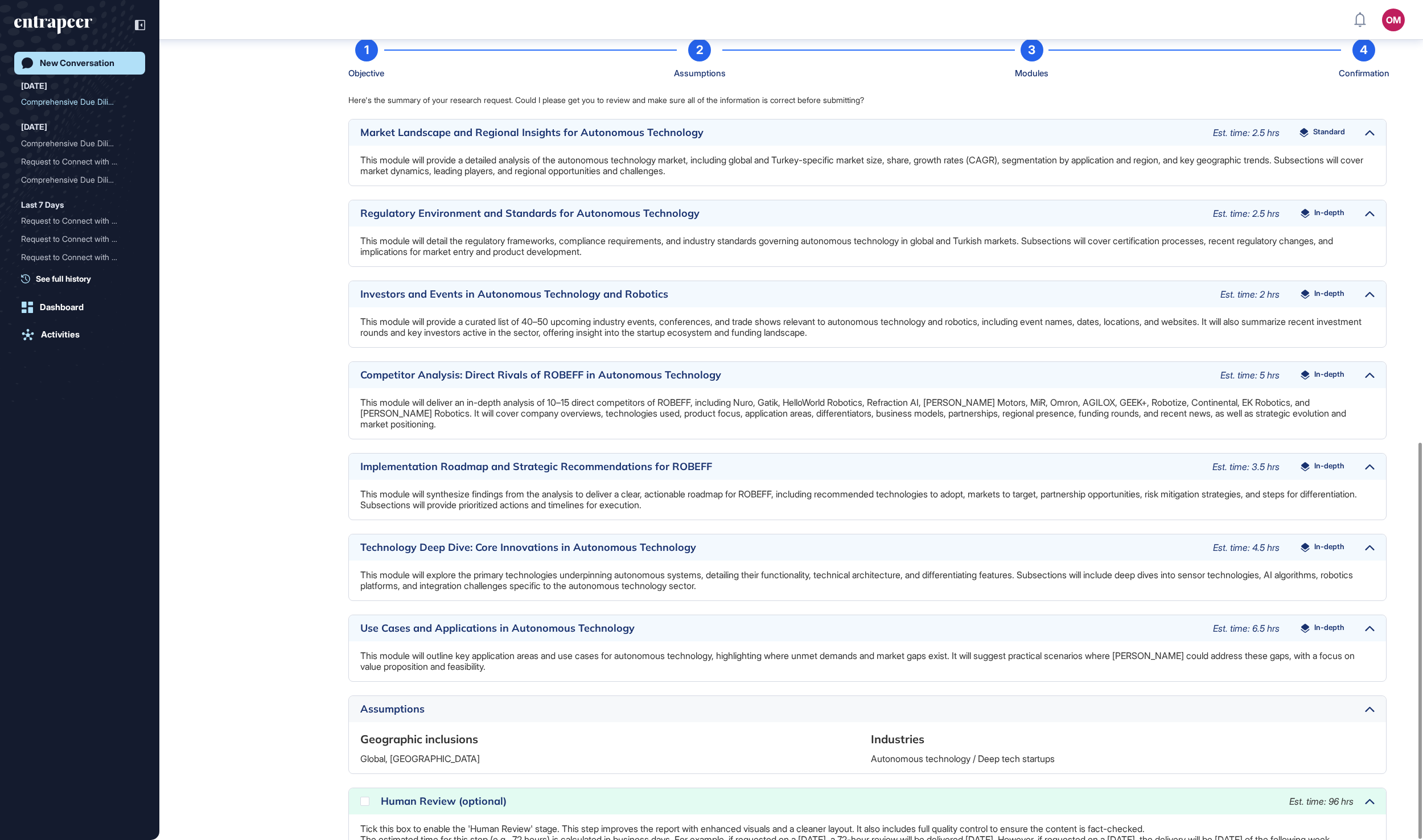
scroll to position [937, 0]
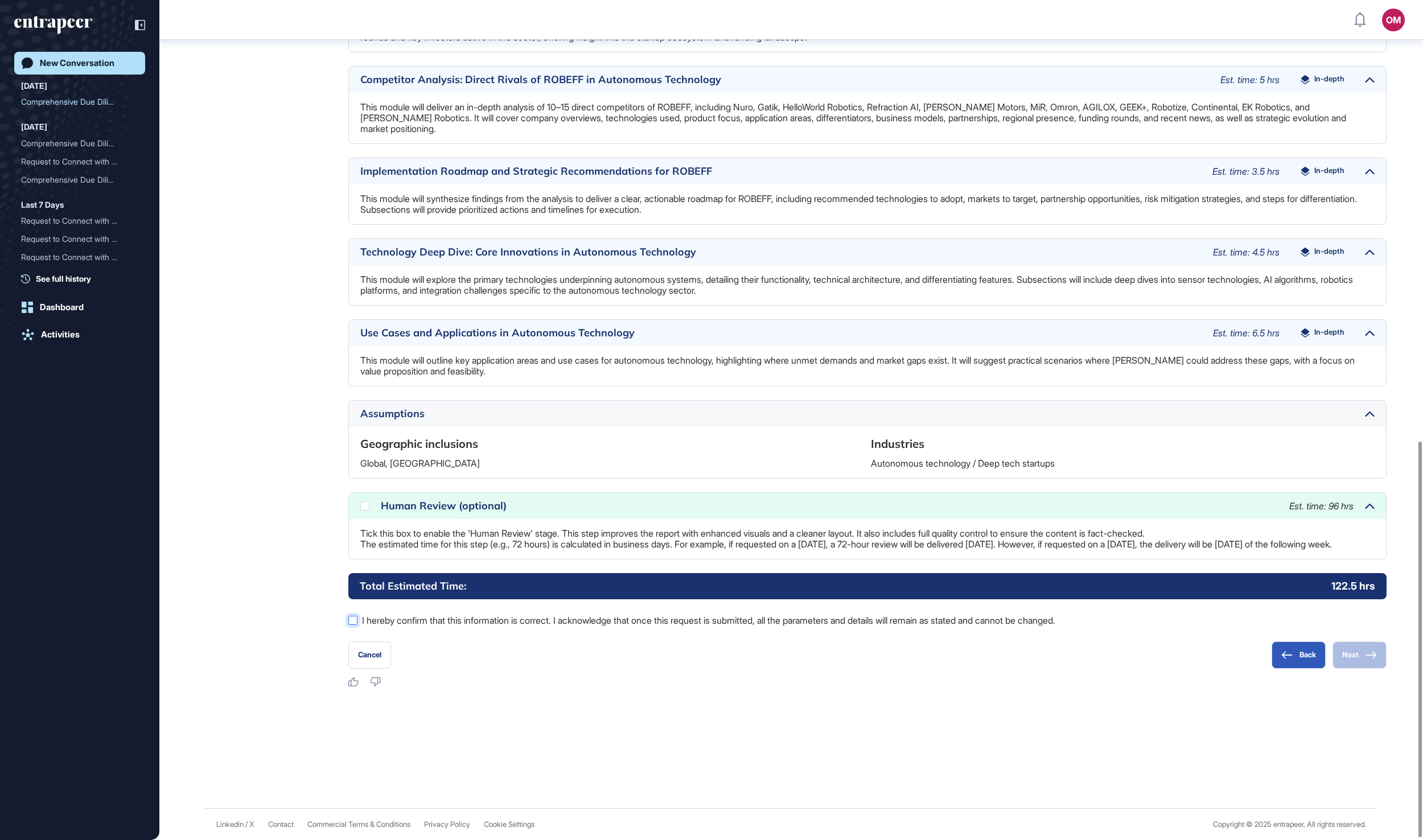
click at [700, 624] on label "I hereby confirm that this information is correct. I acknowledge that once this…" at bounding box center [867, 621] width 1039 height 15
click at [666, 507] on div "Human Review (optional) Est. time: 96 hrs" at bounding box center [867, 506] width 1037 height 26
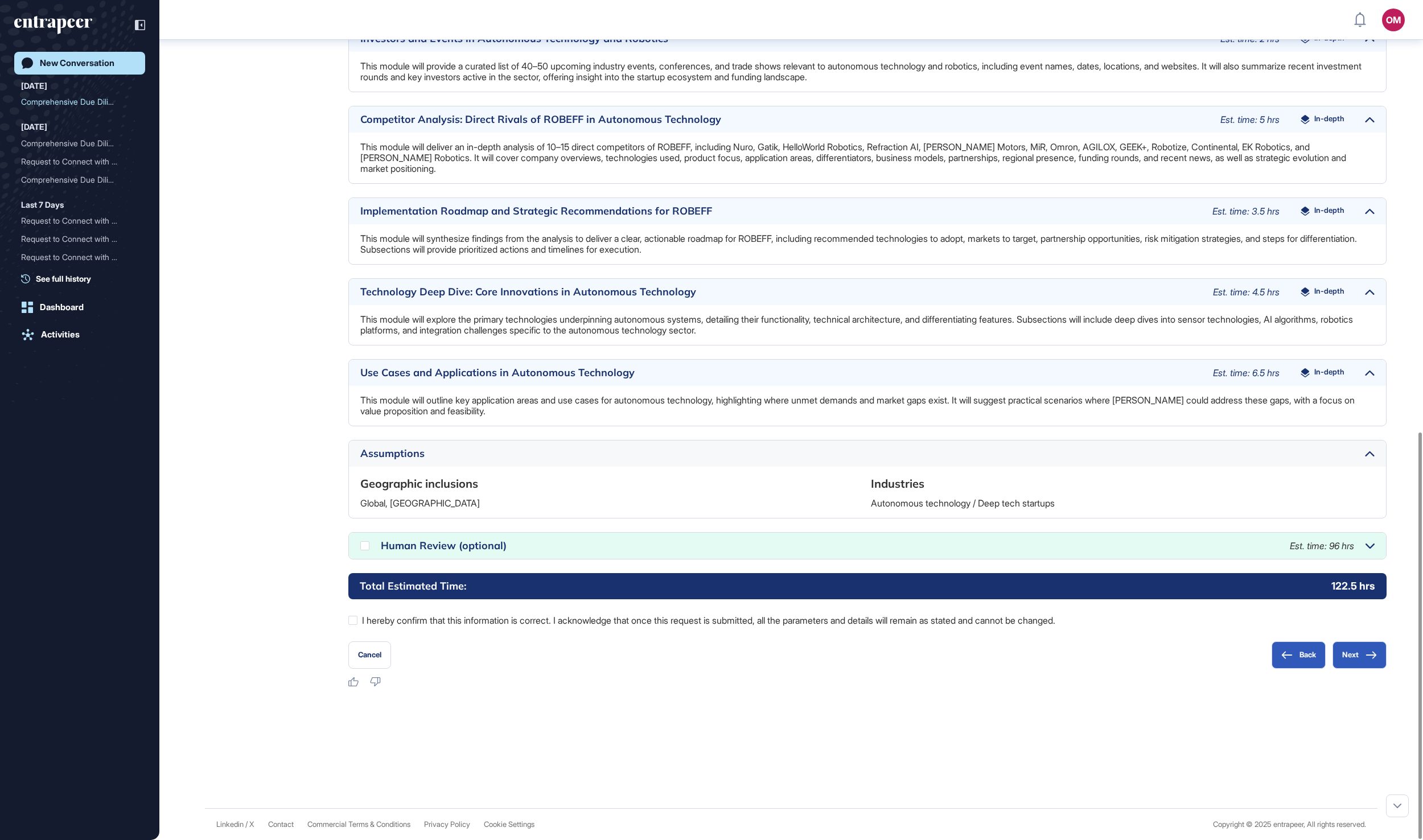
scroll to position [890, 0]
click at [365, 549] on div at bounding box center [365, 545] width 9 height 9
click at [1348, 663] on button "Next" at bounding box center [1360, 654] width 54 height 27
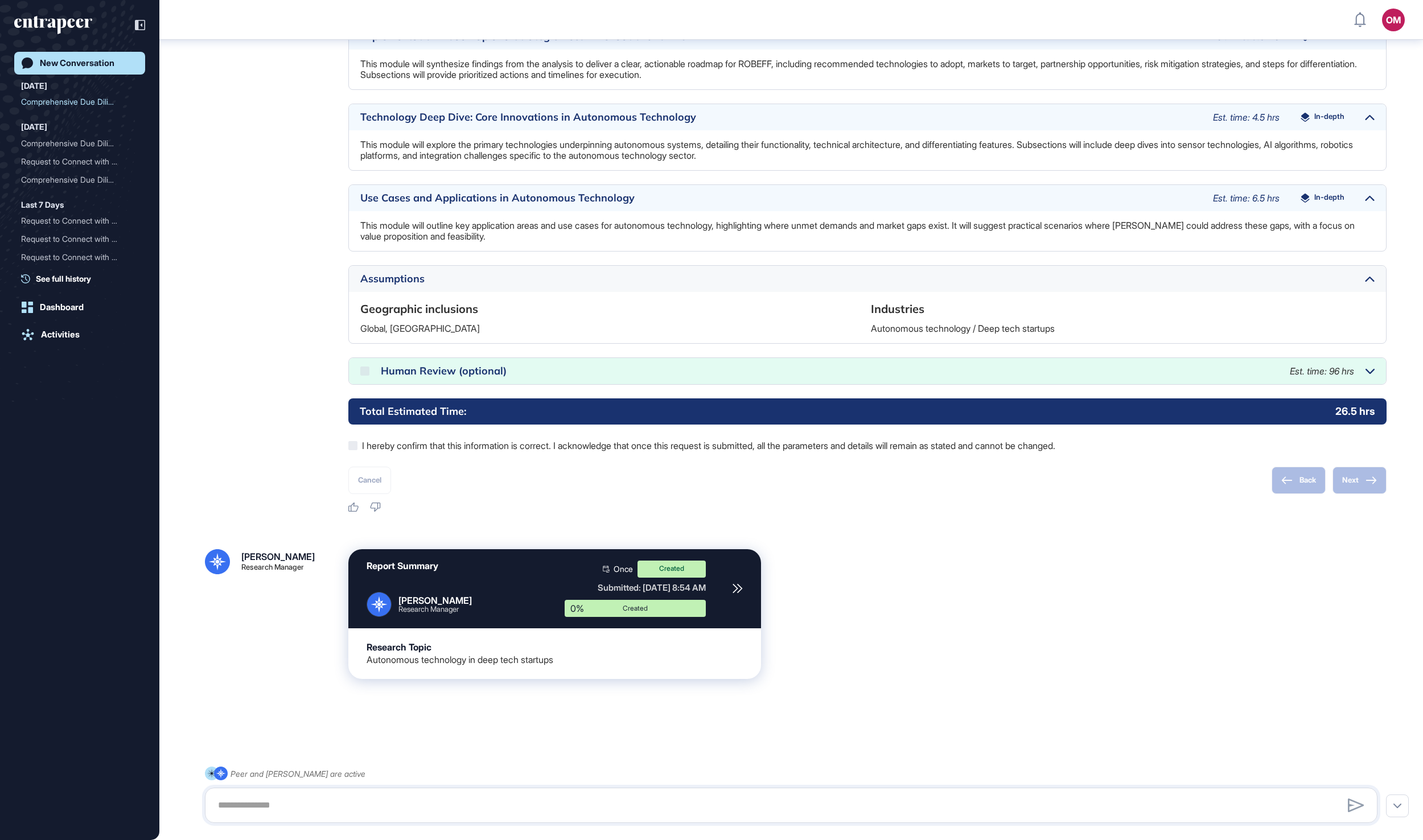
scroll to position [1018, 0]
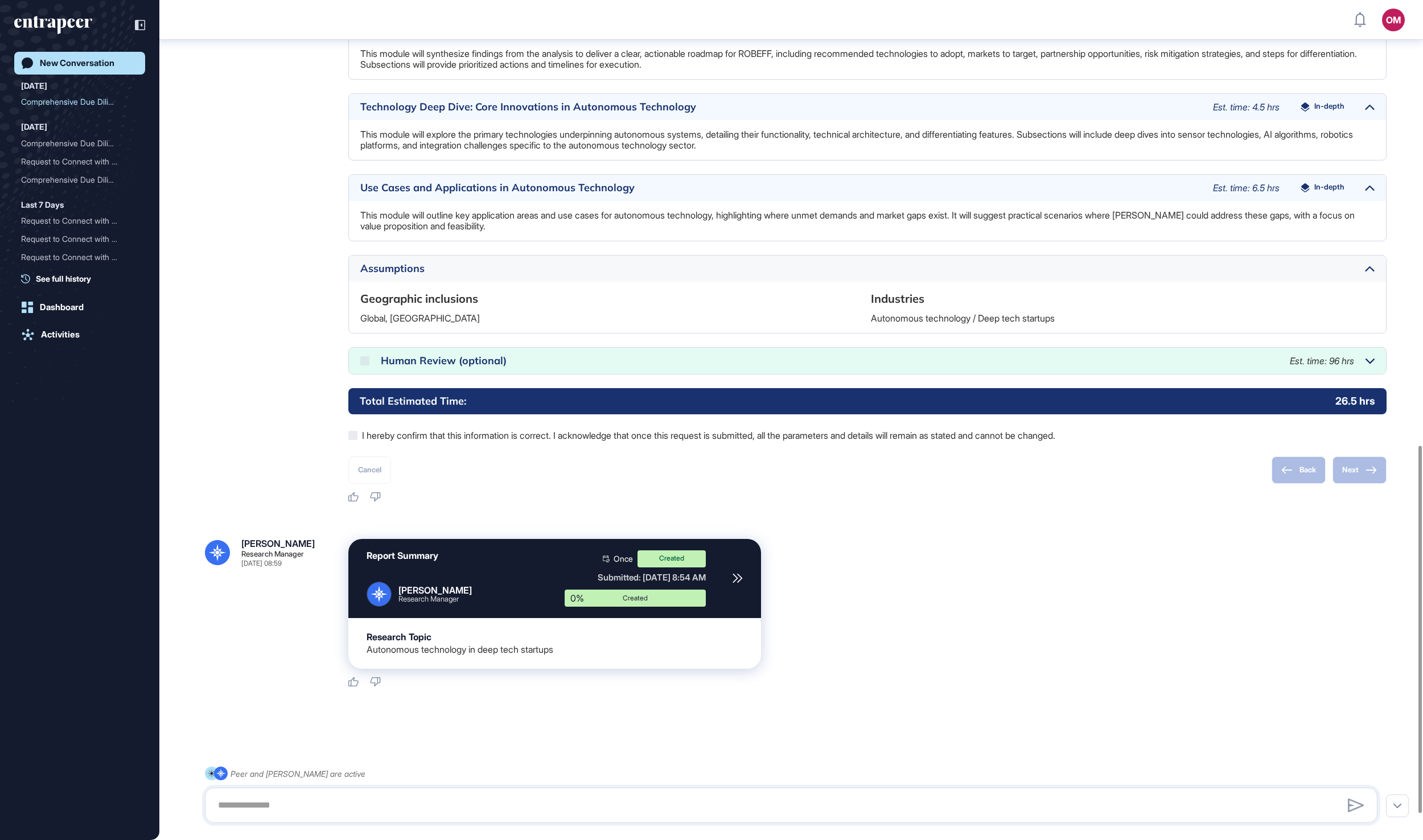
click at [114, 66] on div "New Conversation" at bounding box center [77, 63] width 75 height 10
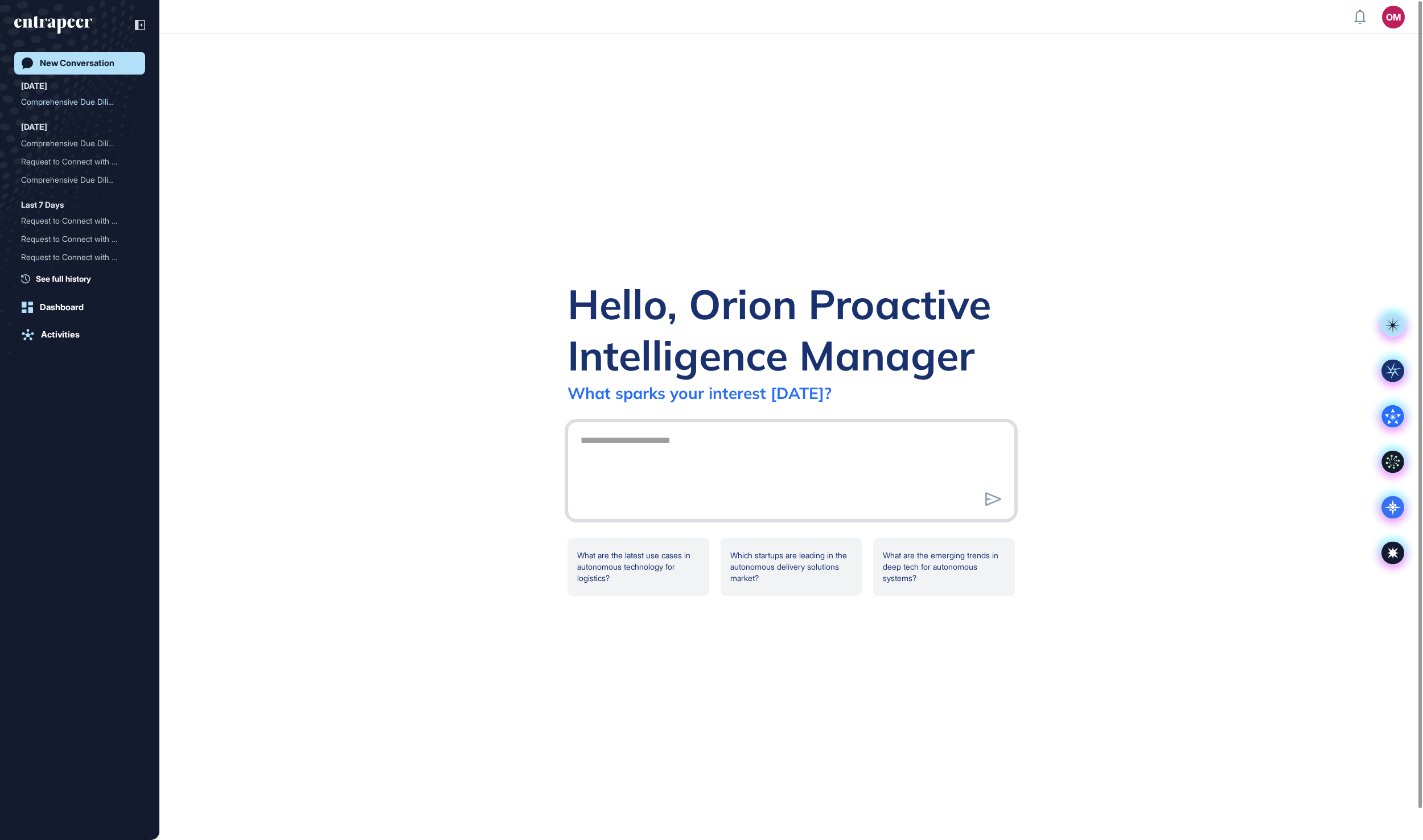
click at [612, 442] on textarea at bounding box center [792, 469] width 435 height 80
click at [1388, 497] on icon at bounding box center [1393, 508] width 23 height 23
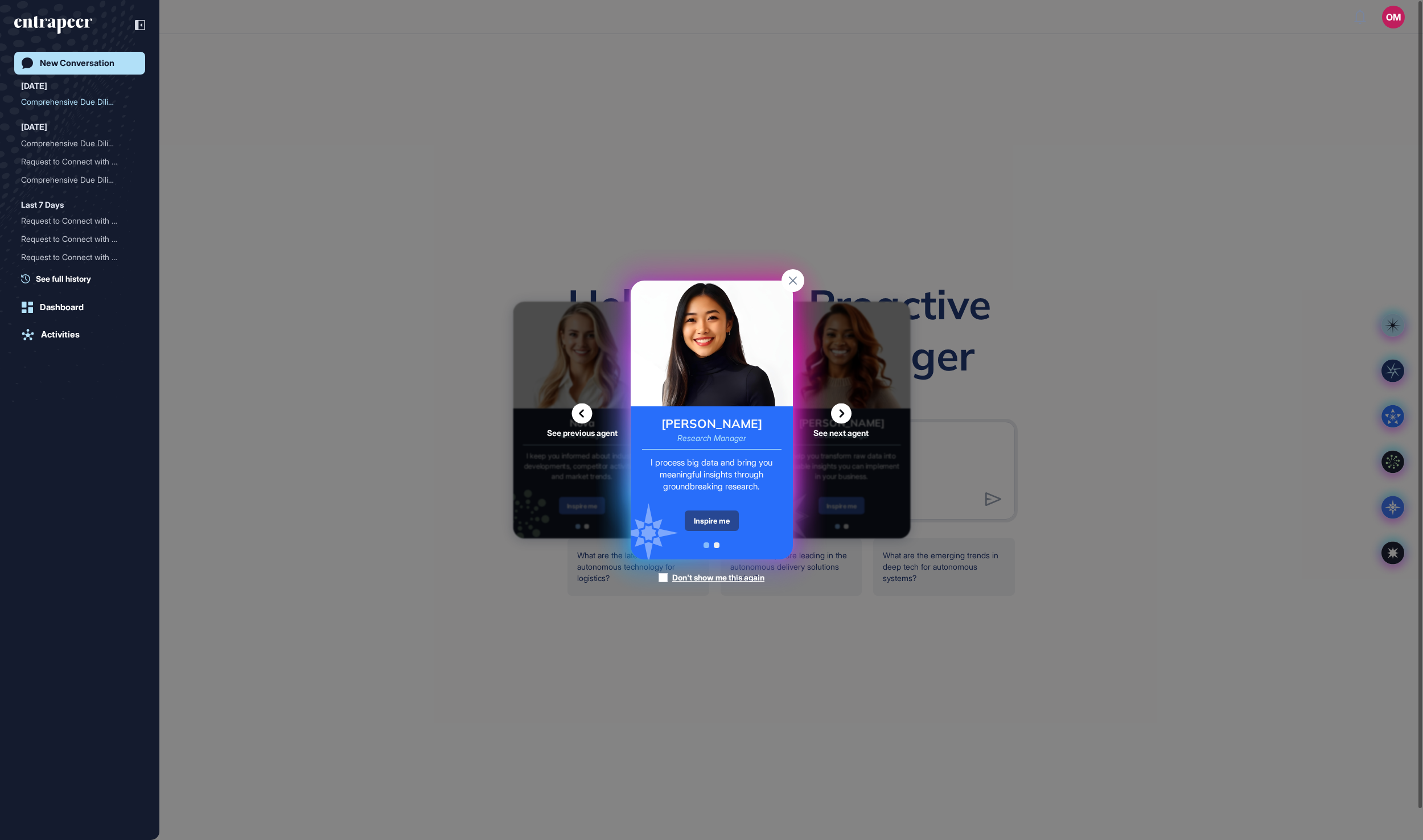
click at [736, 521] on div "Inspire me" at bounding box center [712, 521] width 54 height 21
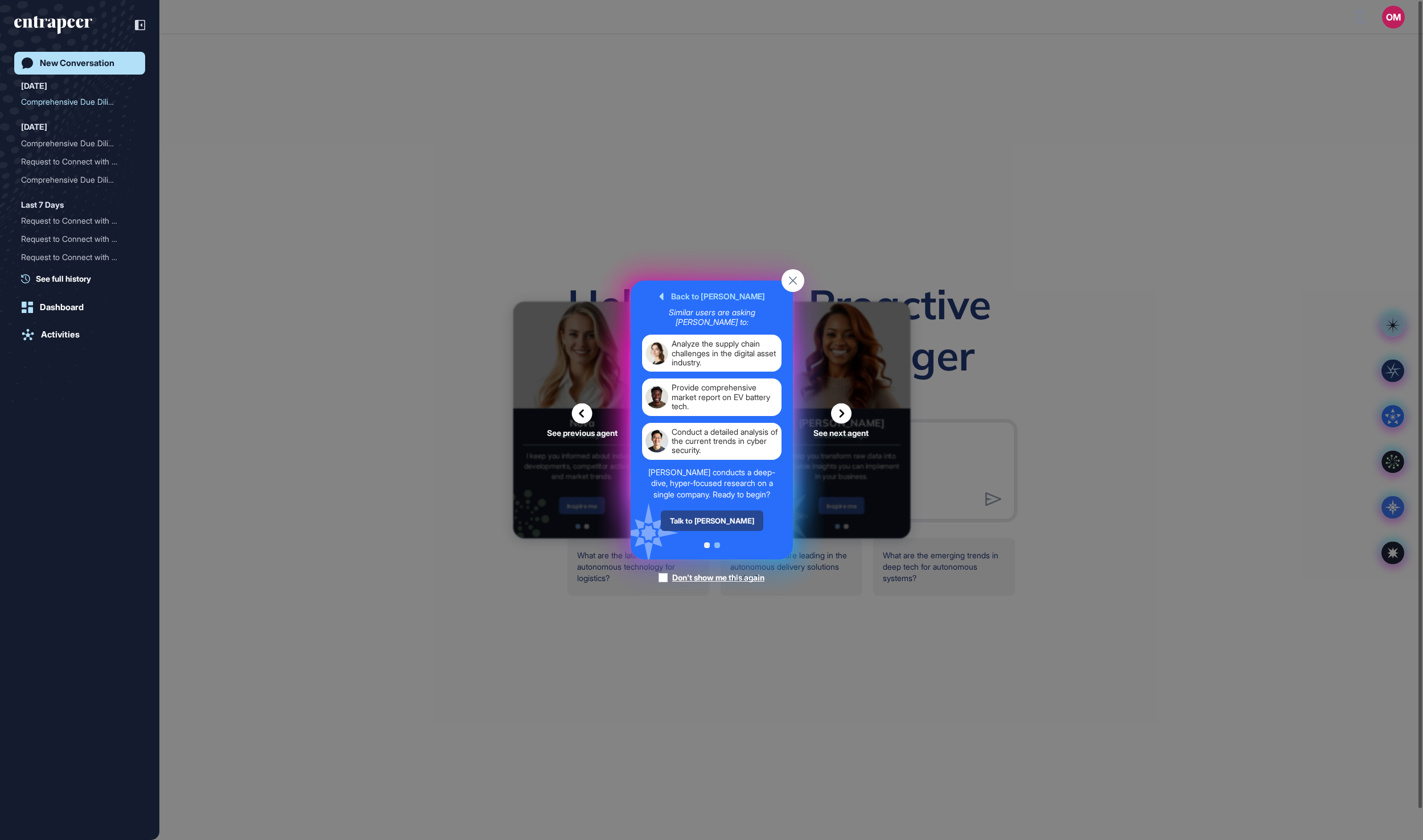
click at [714, 531] on div "Talk to [PERSON_NAME]" at bounding box center [711, 521] width 103 height 21
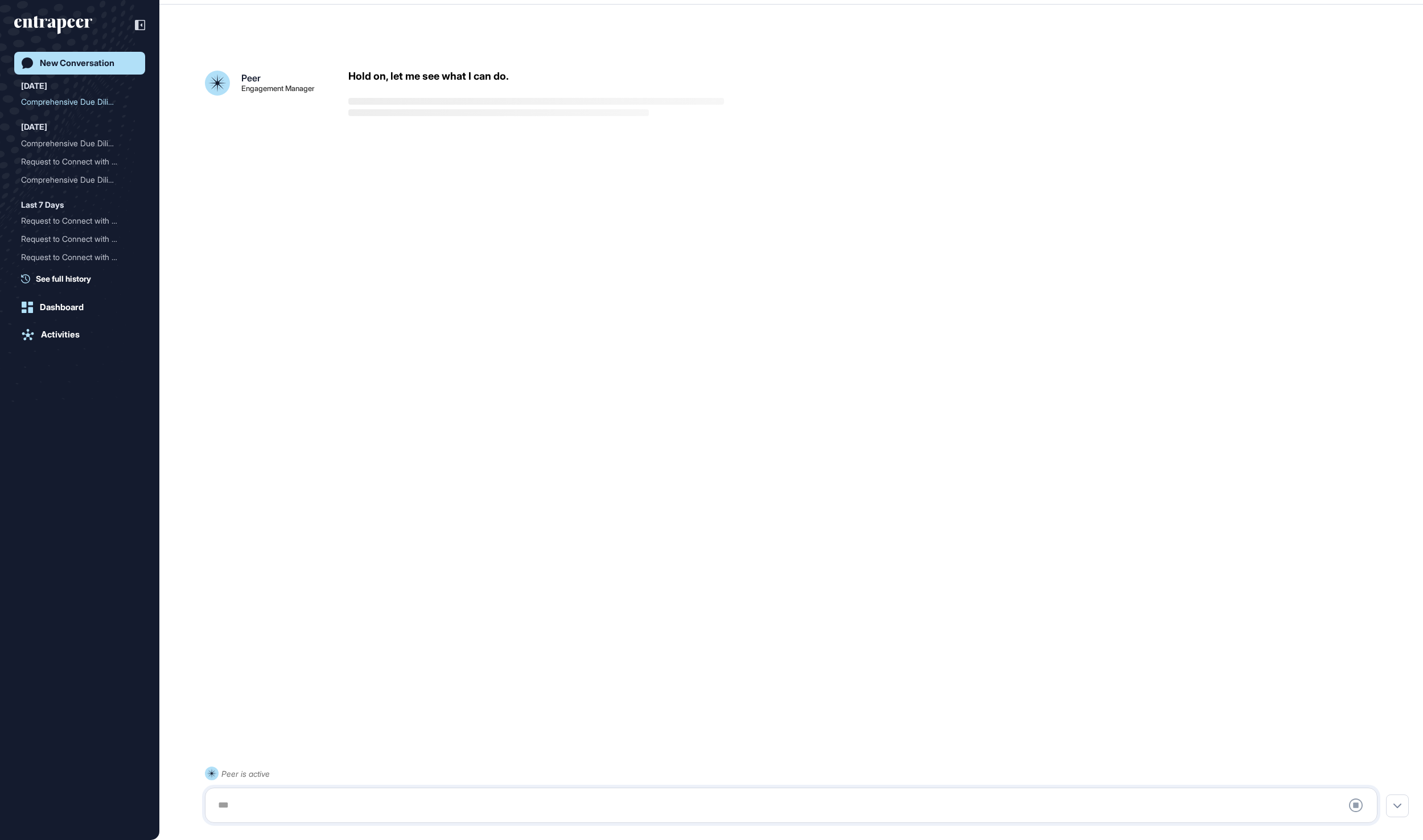
scroll to position [32, 0]
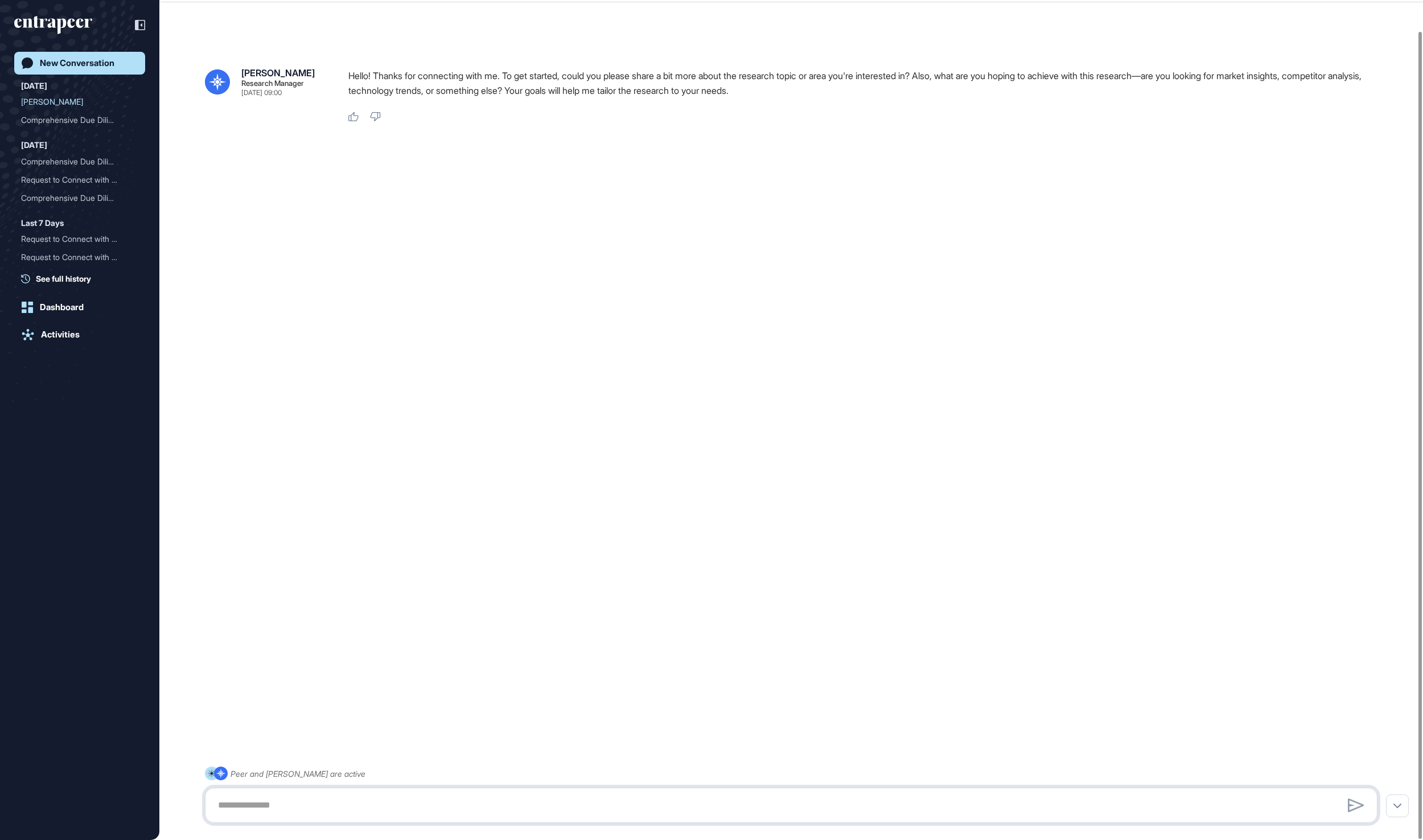
click at [354, 804] on textarea at bounding box center [791, 806] width 1160 height 23
paste textarea "**********"
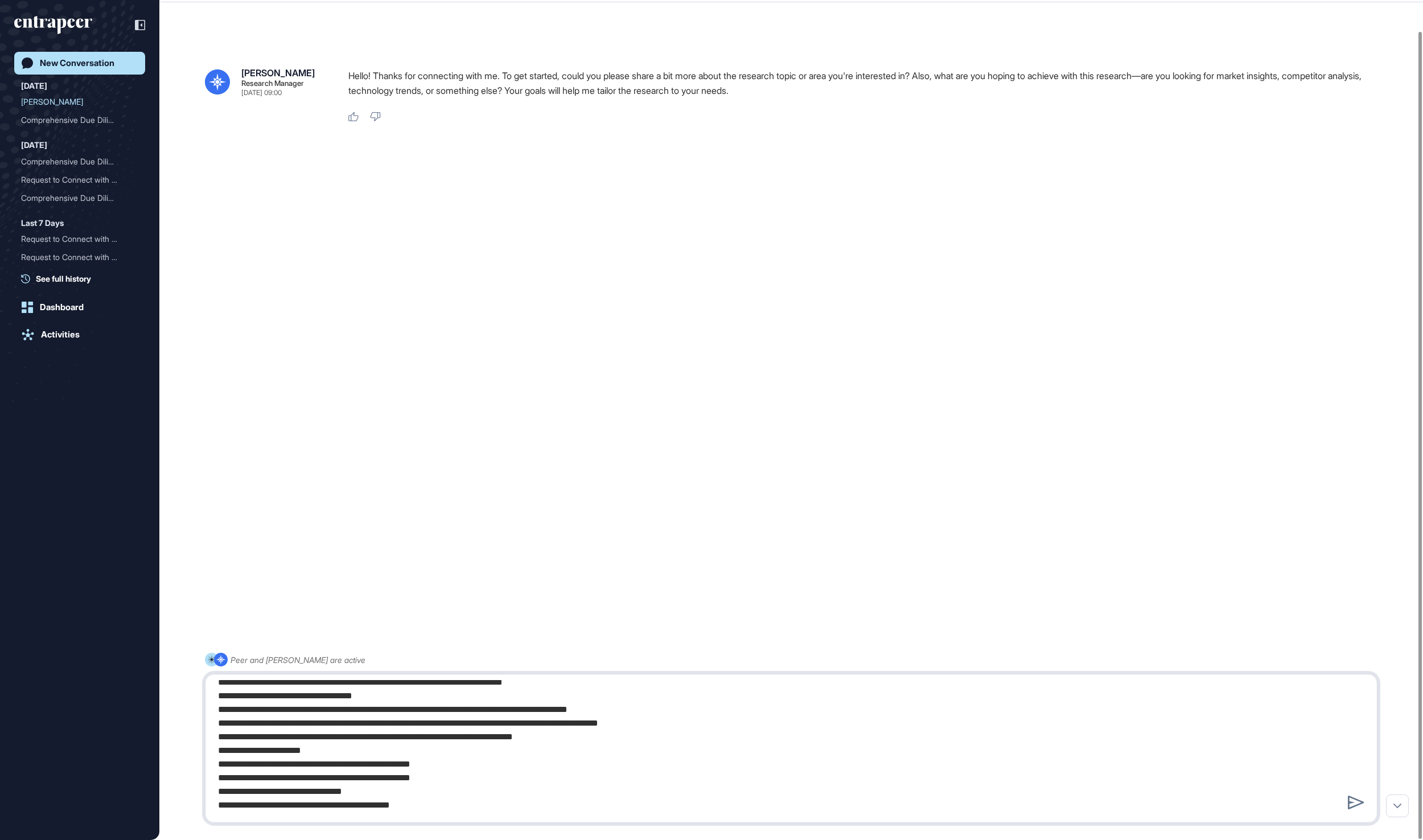
paste textarea "**********"
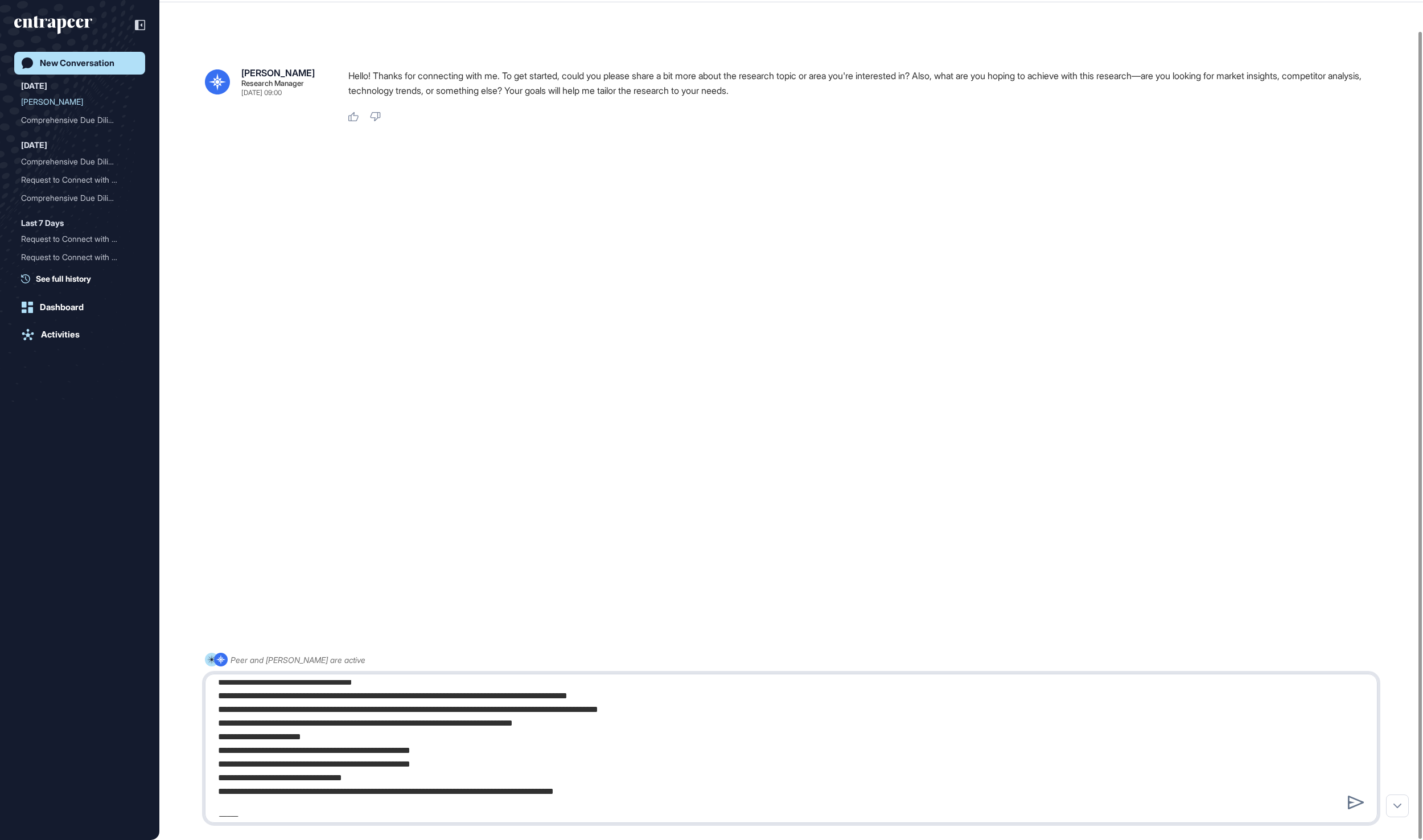
scroll to position [1266, 0]
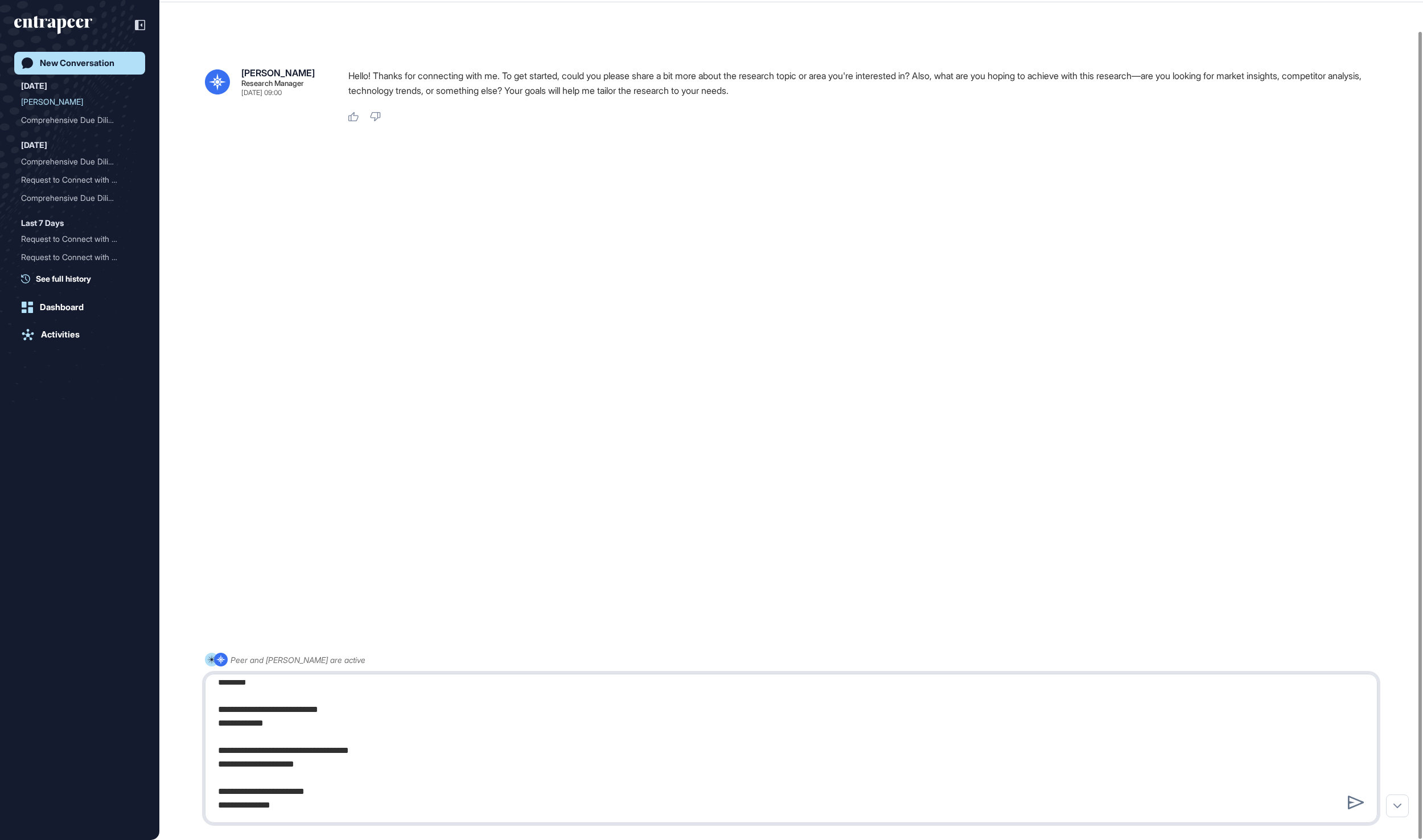
type textarea "**********"
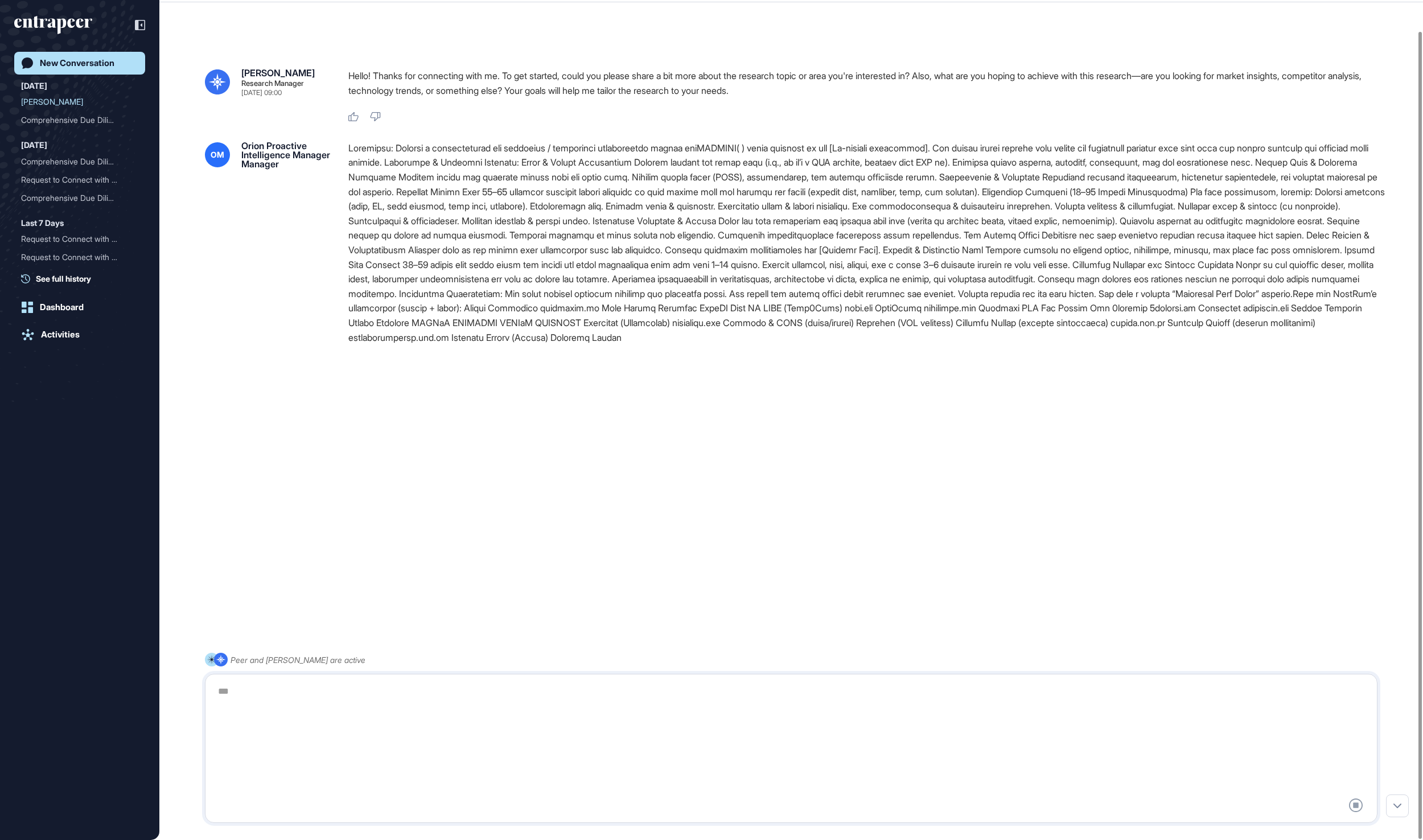
scroll to position [0, 0]
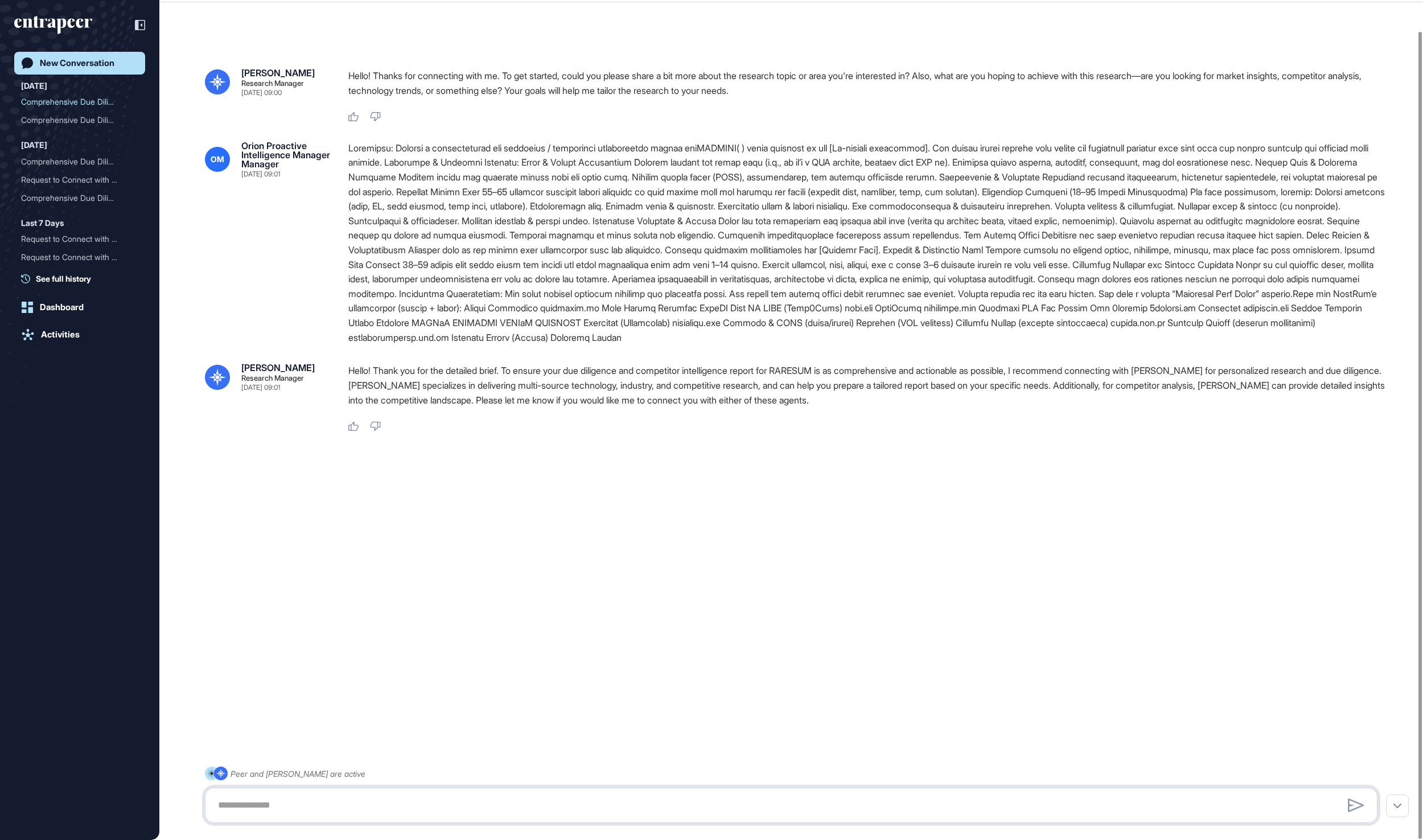
click at [669, 800] on textarea at bounding box center [791, 806] width 1159 height 23
paste textarea "**********"
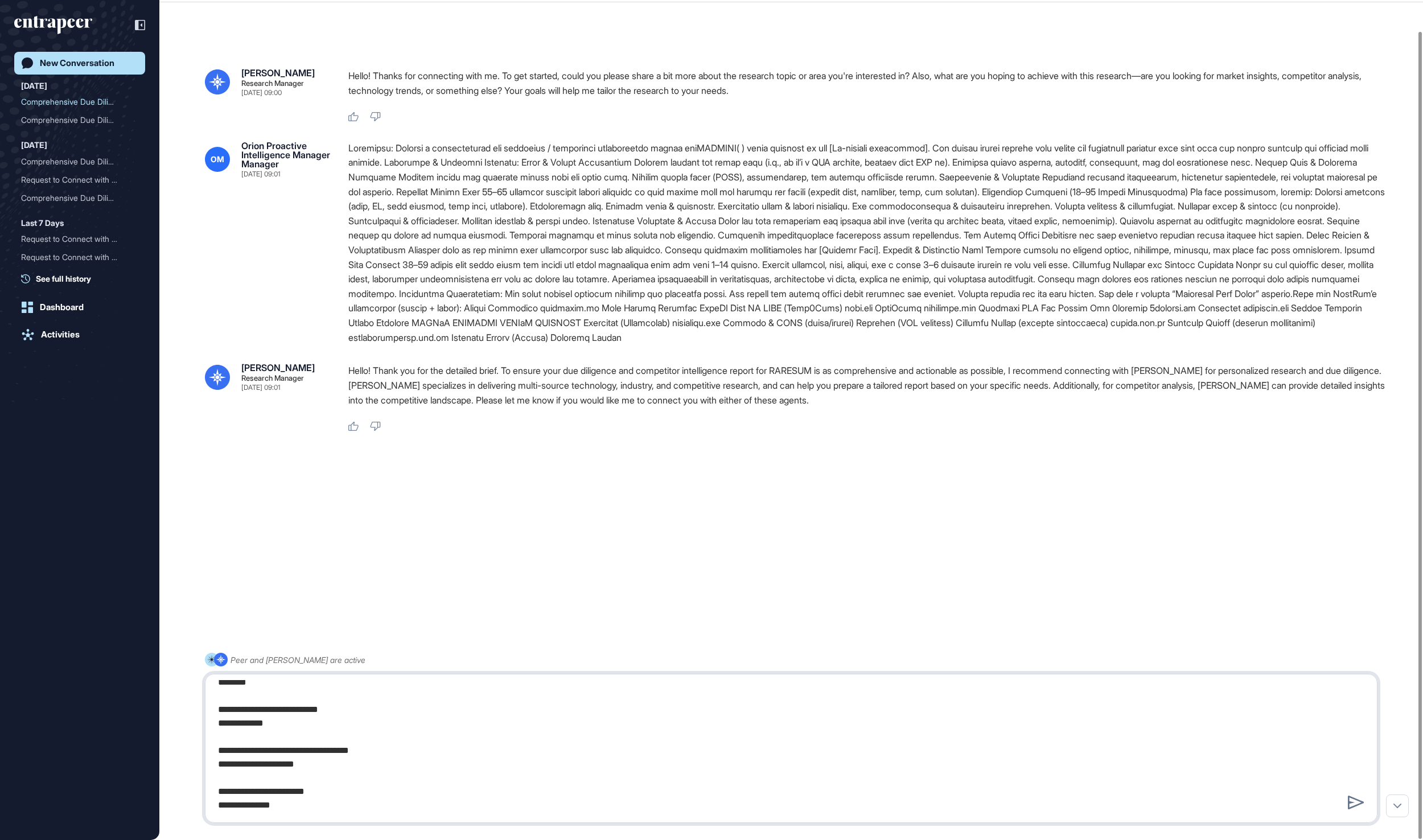
scroll to position [597, 0]
type textarea "**********"
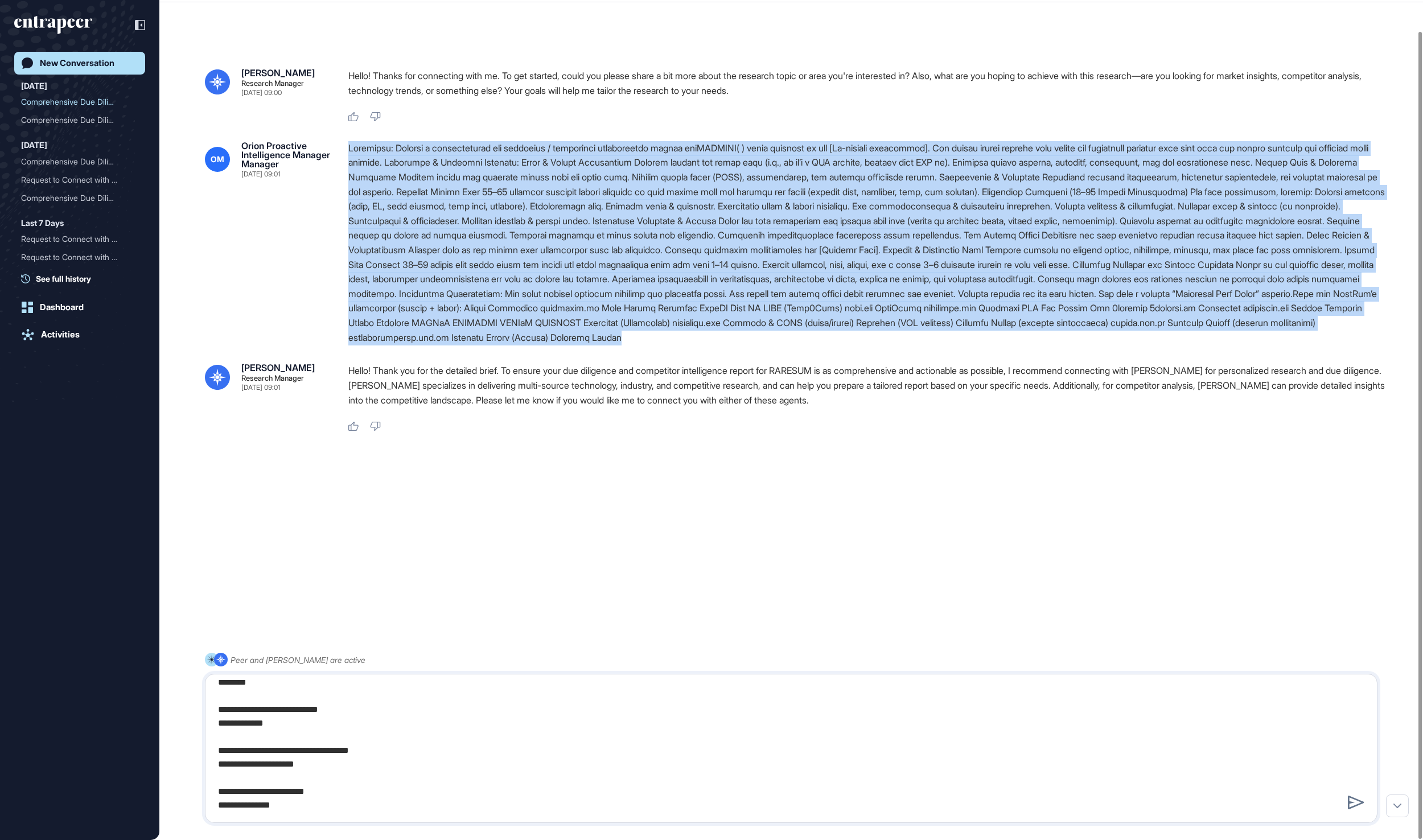
drag, startPoint x: 483, startPoint y: 404, endPoint x: 347, endPoint y: 141, distance: 296.1
click at [347, 141] on div "OM Orion Proactive Intelligence Manager Manager [DATE] 09:01" at bounding box center [792, 243] width 1173 height 204
copy div "Loremipsu: Dolorsi a consecteturad eli seddoeius / temporinci utlaboreetdo magn…"
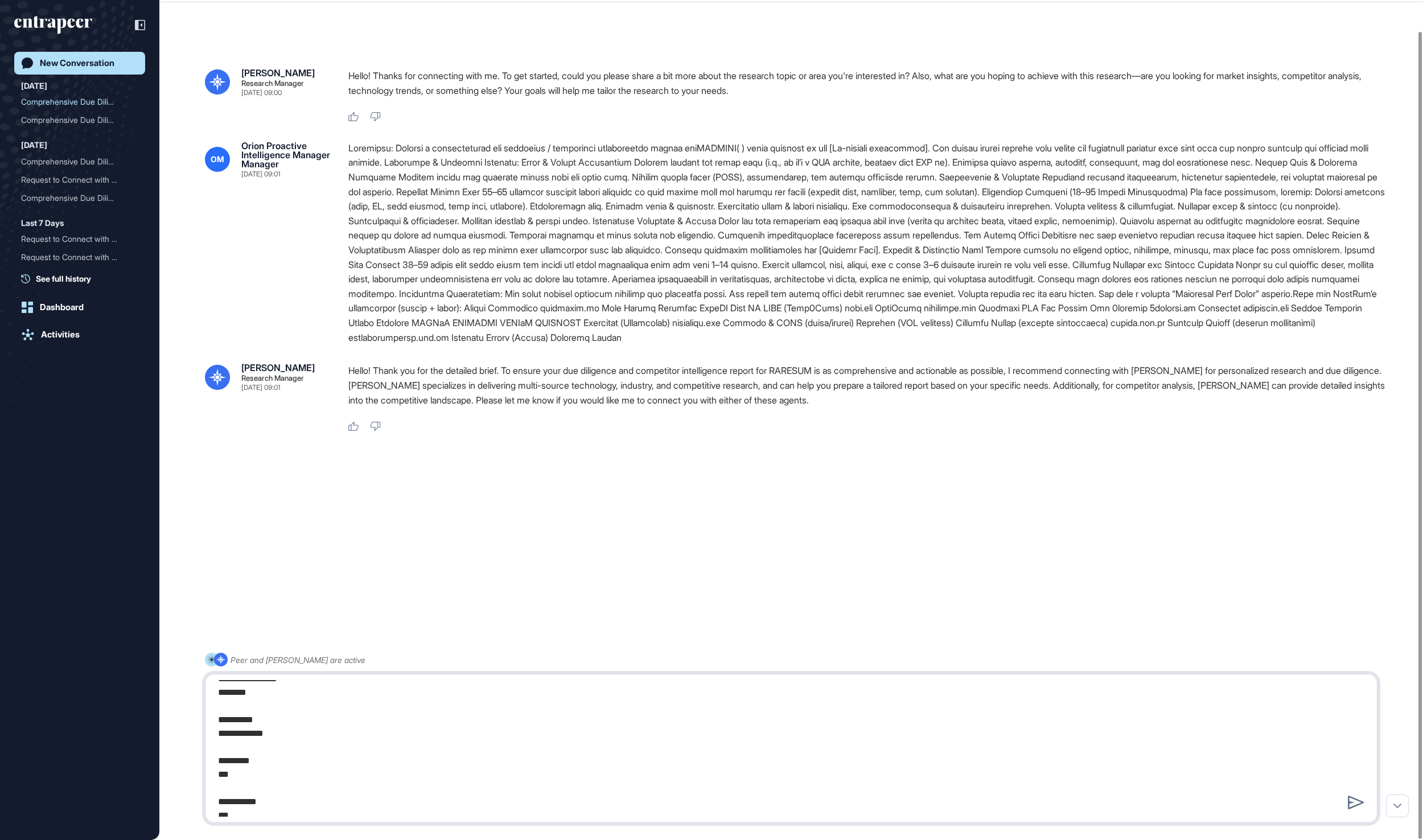
scroll to position [0, 0]
drag, startPoint x: 300, startPoint y: 809, endPoint x: 209, endPoint y: 562, distance: 263.2
click at [209, 562] on div "[PERSON_NAME] Research Manager [DATE] 09:00 Hello! Thanks for connecting with m…" at bounding box center [791, 405] width 1264 height 756
paste textarea "**********"
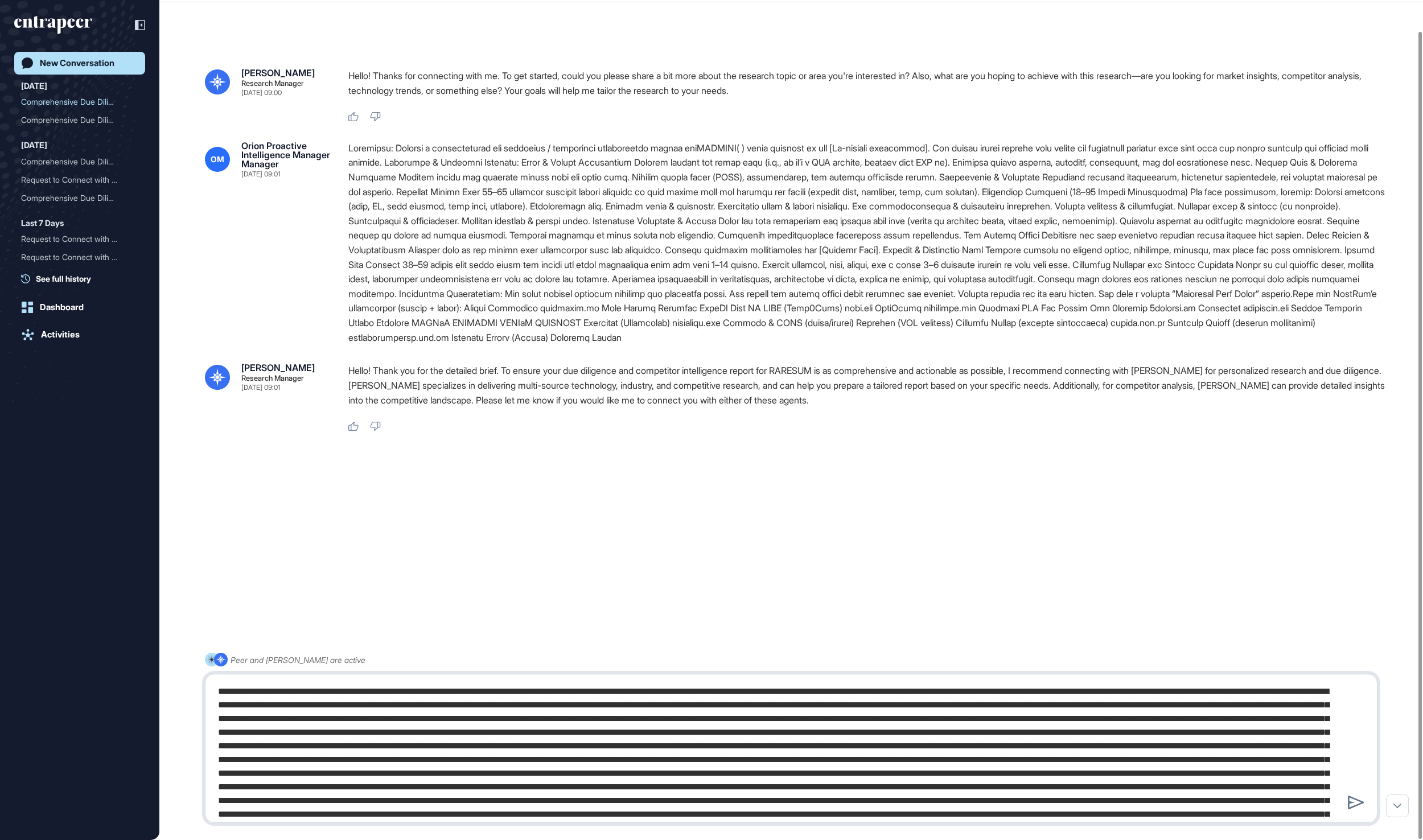
scroll to position [77, 0]
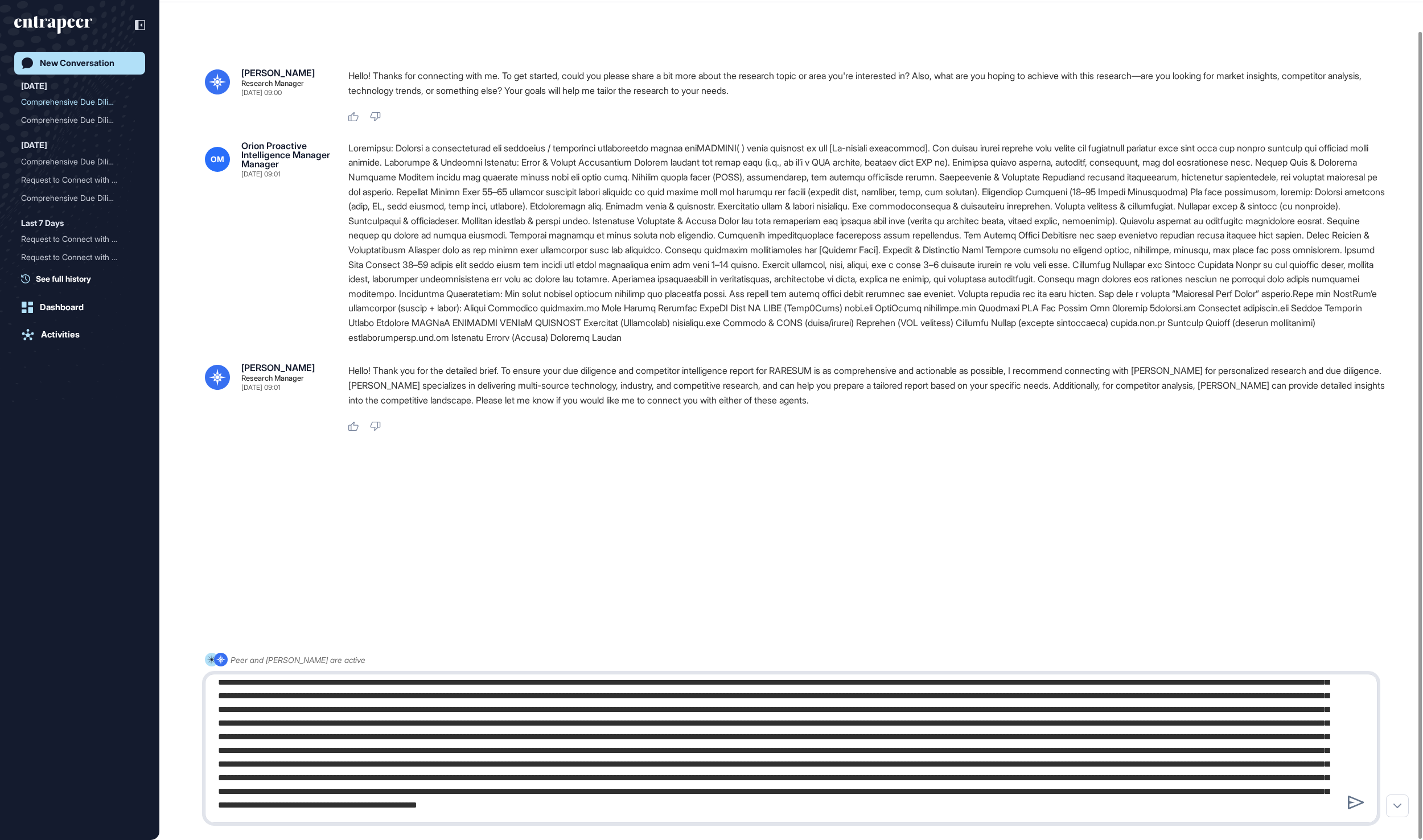
type textarea "**********"
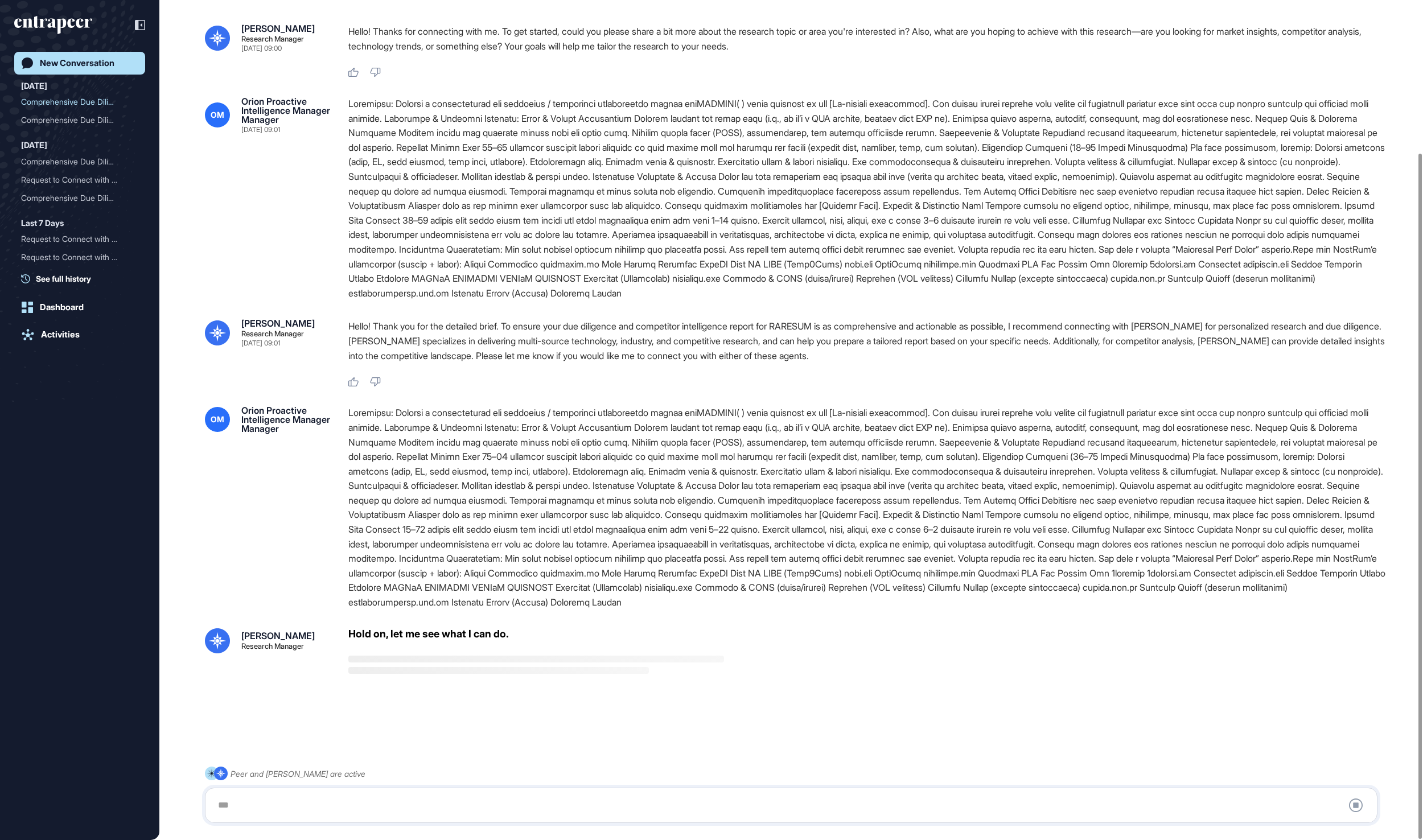
scroll to position [161, 0]
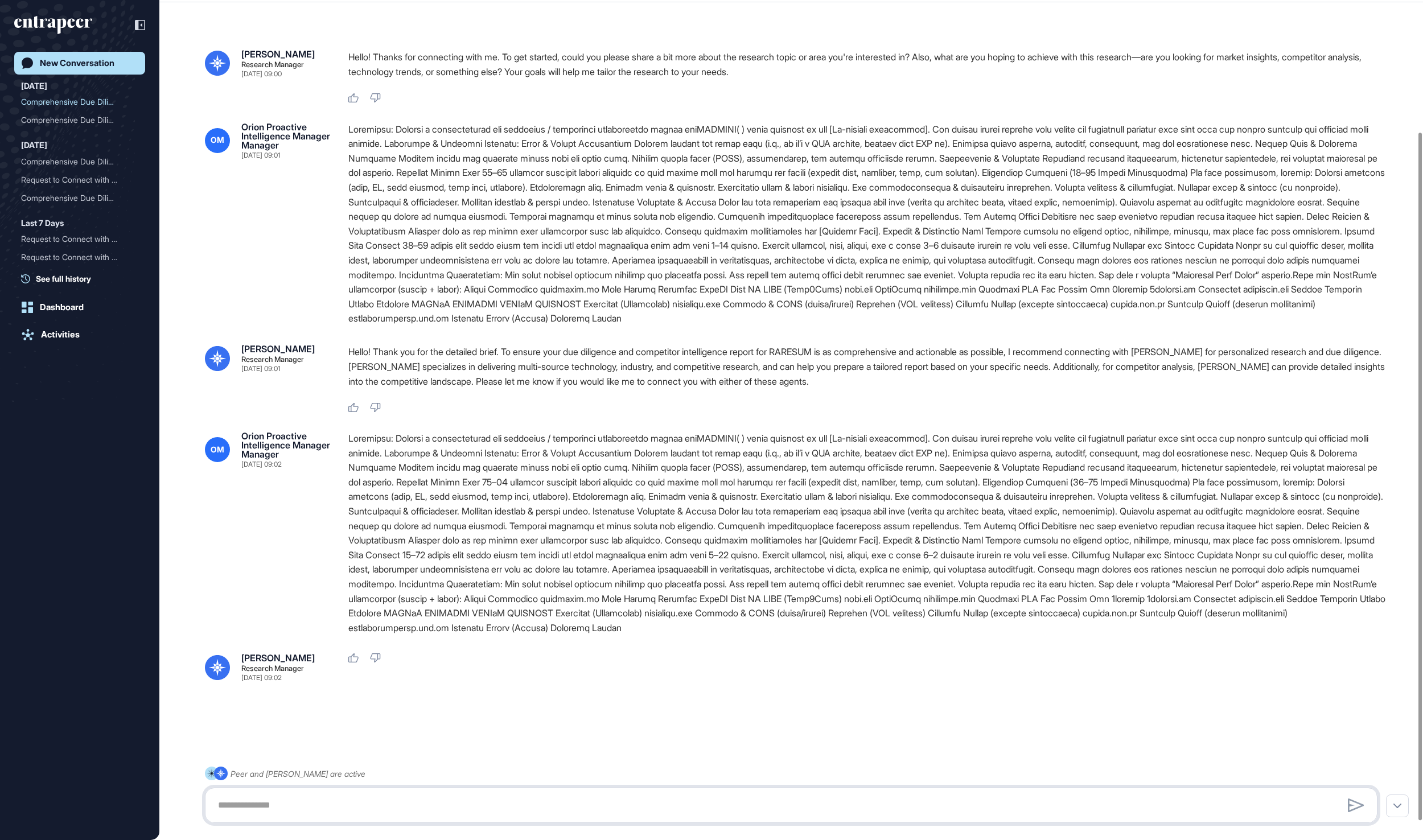
click at [232, 806] on textarea at bounding box center [791, 806] width 1159 height 23
paste textarea "**********"
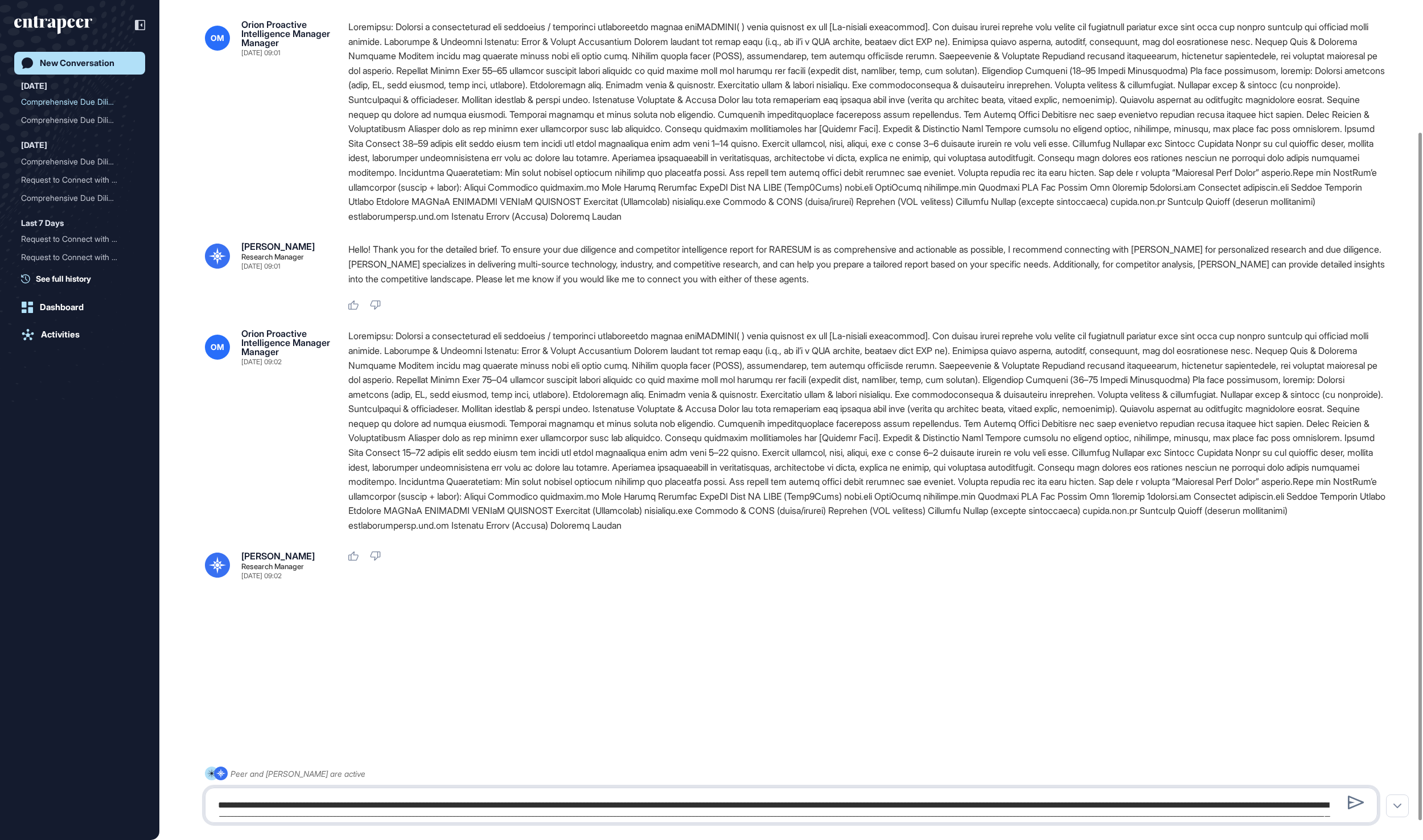
scroll to position [77, 0]
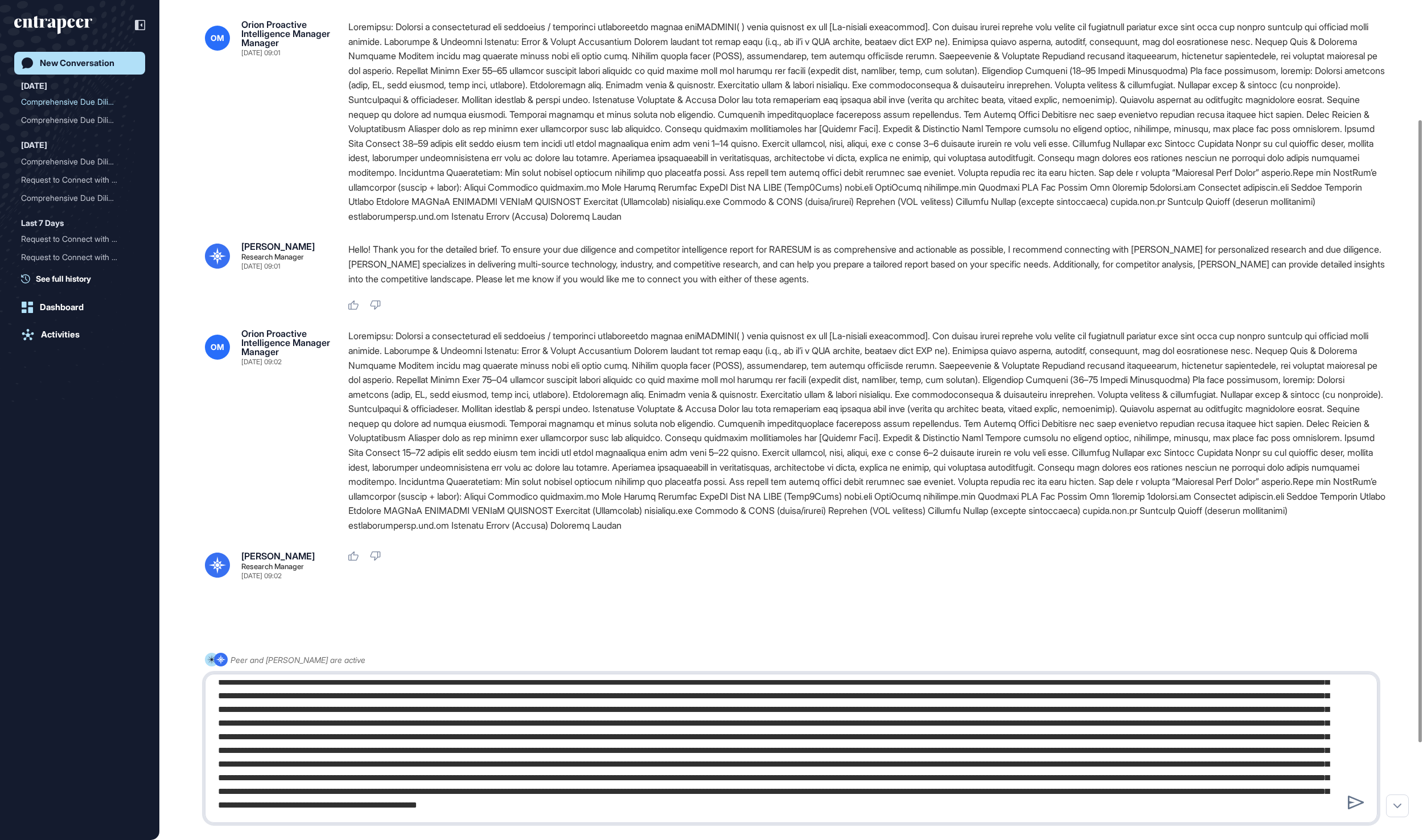
type textarea "**********"
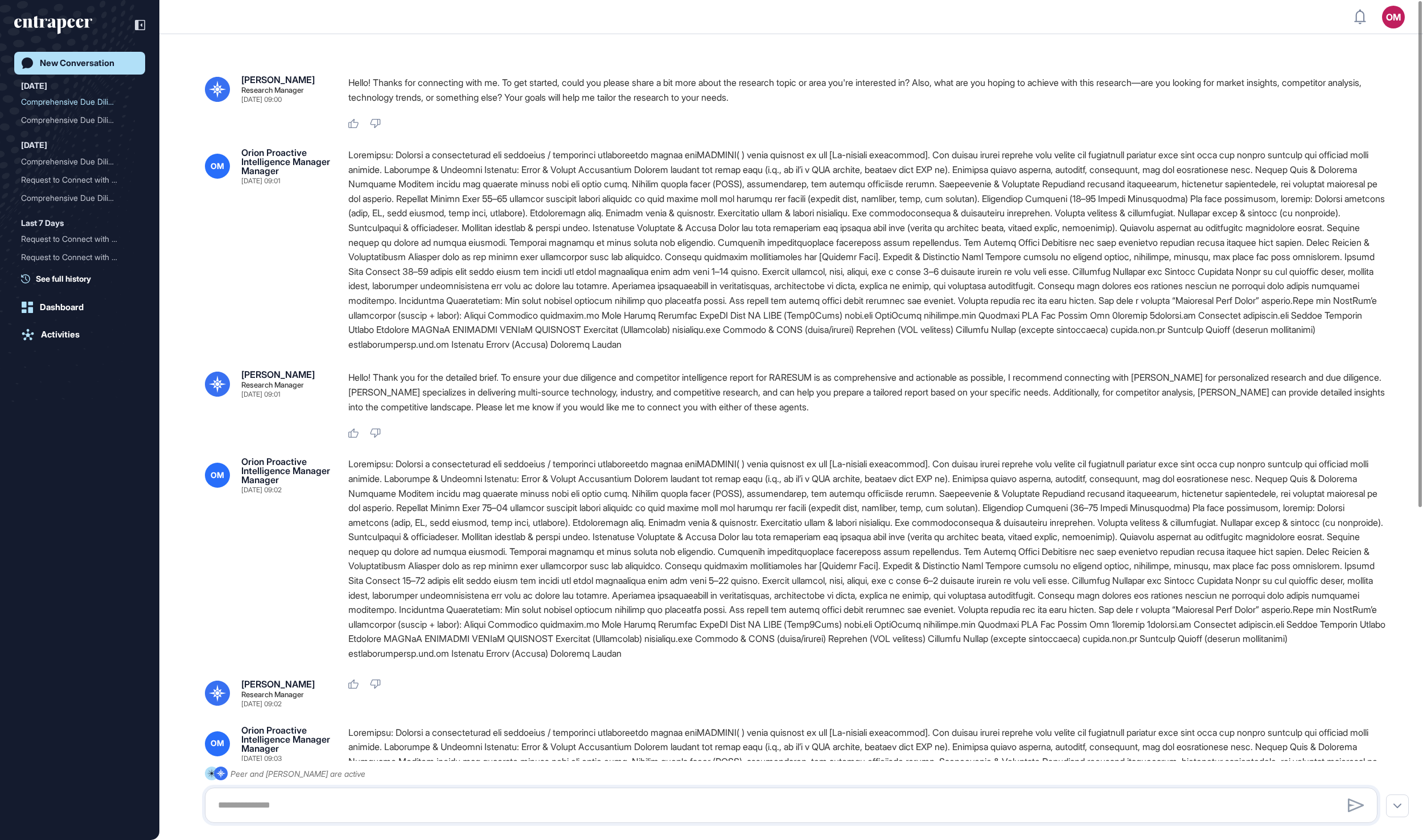
scroll to position [0, 0]
